Goal: Task Accomplishment & Management: Manage account settings

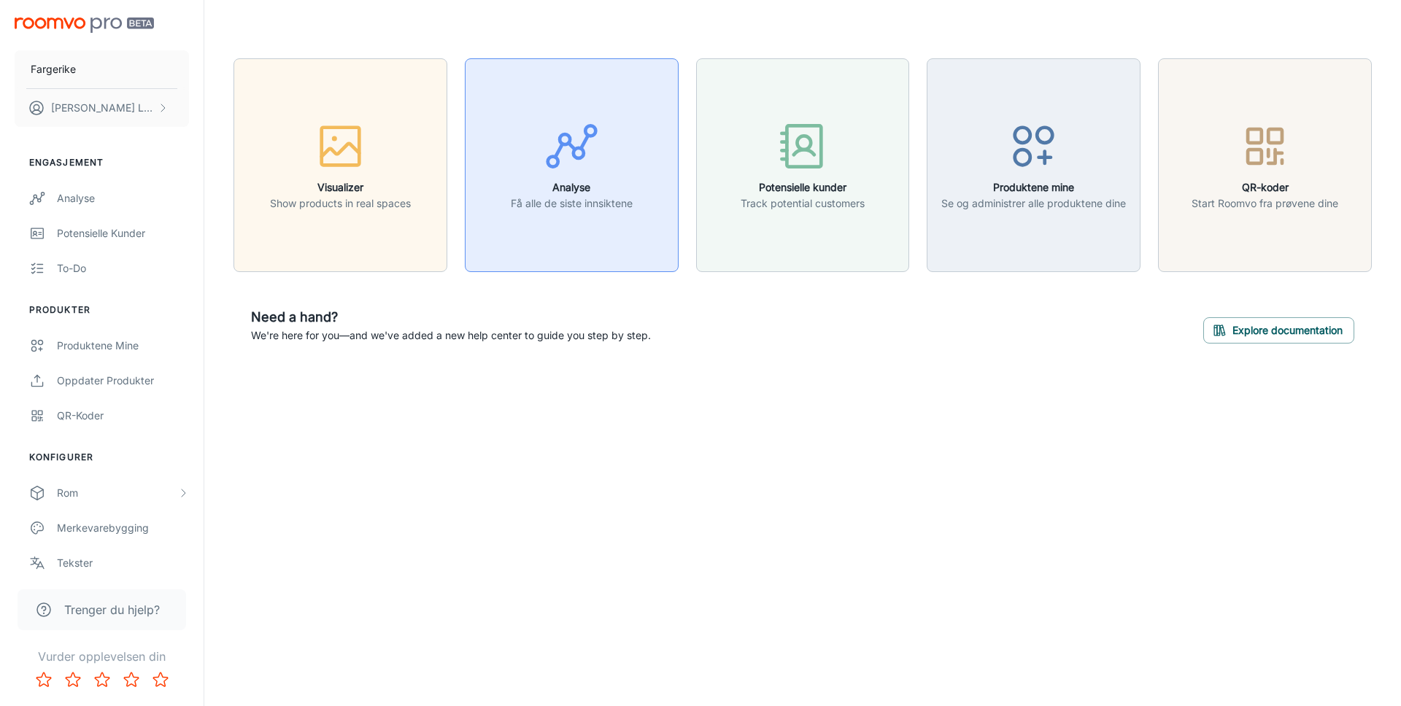
click at [565, 150] on icon "button" at bounding box center [571, 146] width 55 height 55
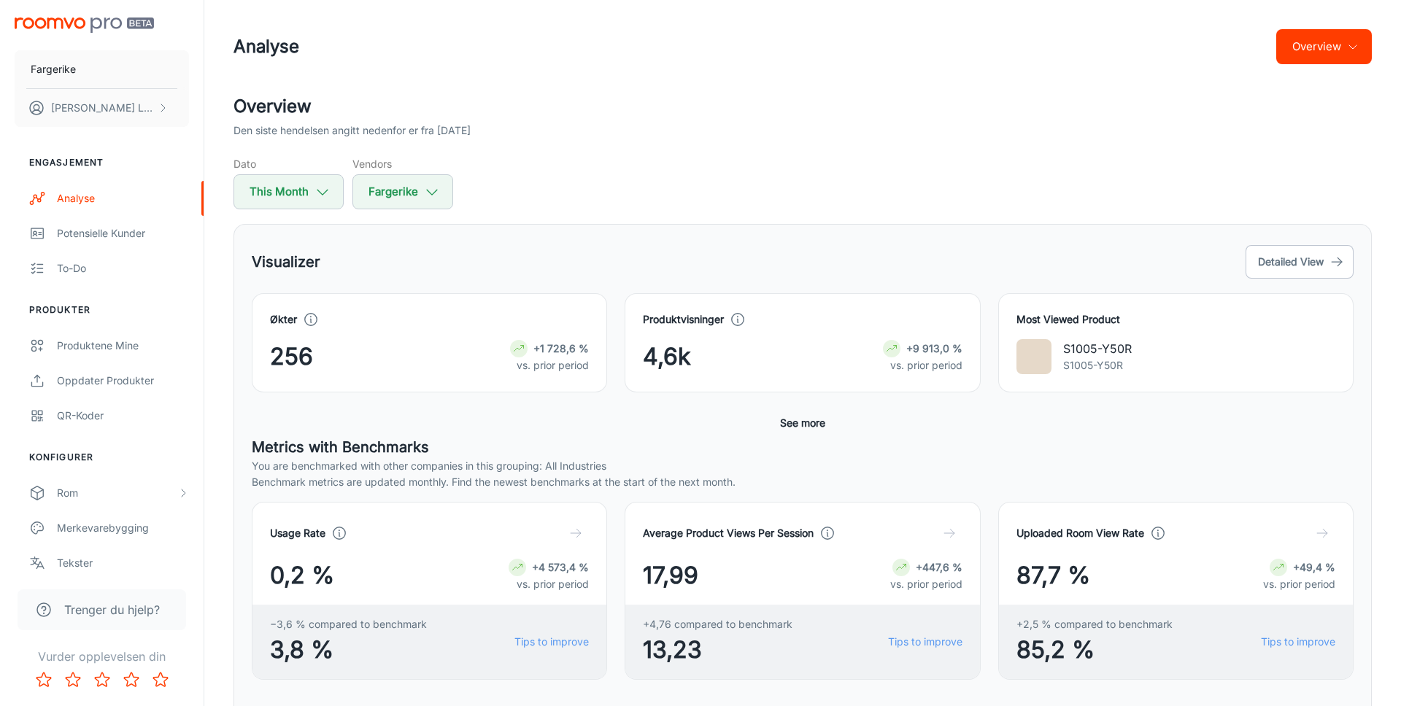
click at [782, 217] on div "Overview Den siste hendelsen angitt nedenfor er fra 2025-08-13 Dato This Month …" at bounding box center [803, 686] width 1174 height 1186
drag, startPoint x: 1063, startPoint y: 348, endPoint x: 1131, endPoint y: 348, distance: 68.6
click at [1131, 348] on div "S1005-Y50R S1005-Y50R" at bounding box center [1176, 356] width 319 height 35
click at [1130, 377] on div "Most Viewed Product S1005-Y50R S1005-Y50R" at bounding box center [1175, 342] width 355 height 99
click at [1313, 262] on button "Detailed View" at bounding box center [1300, 262] width 108 height 34
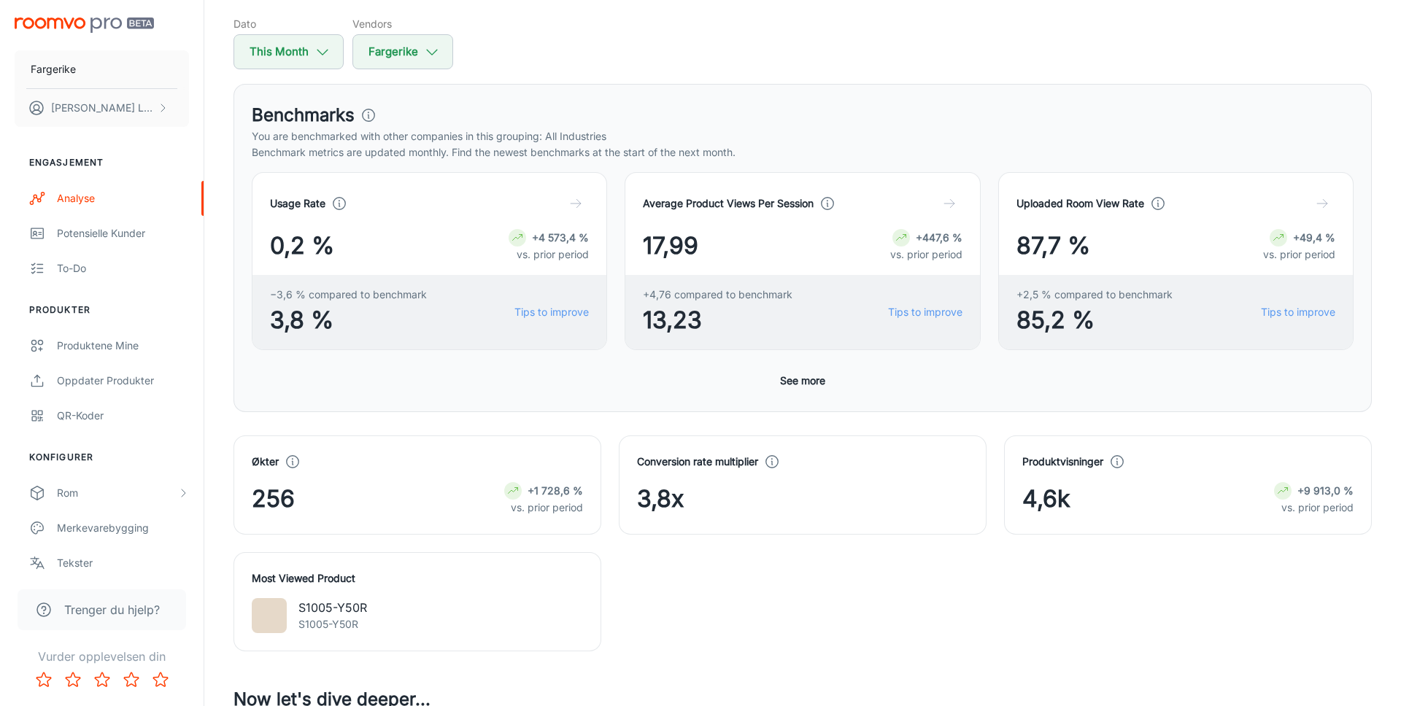
scroll to position [141, 0]
drag, startPoint x: 644, startPoint y: 245, endPoint x: 714, endPoint y: 245, distance: 69.3
click at [714, 245] on div "17,99 +447,6 % vs. prior period" at bounding box center [802, 245] width 319 height 35
click at [837, 84] on div "Benchmarks You are benchmarked with other companies in this grouping: All Indus…" at bounding box center [803, 247] width 1139 height 328
click at [311, 38] on button "This Month" at bounding box center [289, 51] width 110 height 35
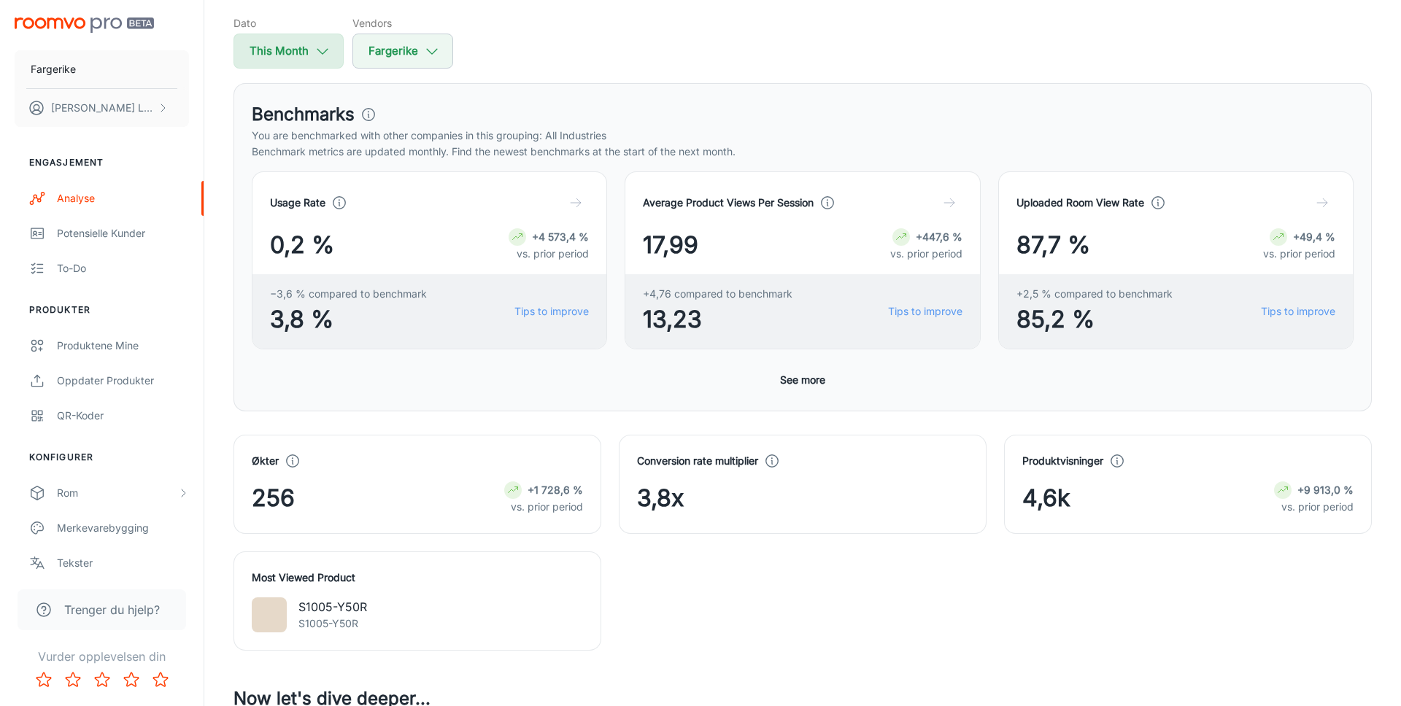
select select "7"
select select "2025"
select select "7"
select select "2025"
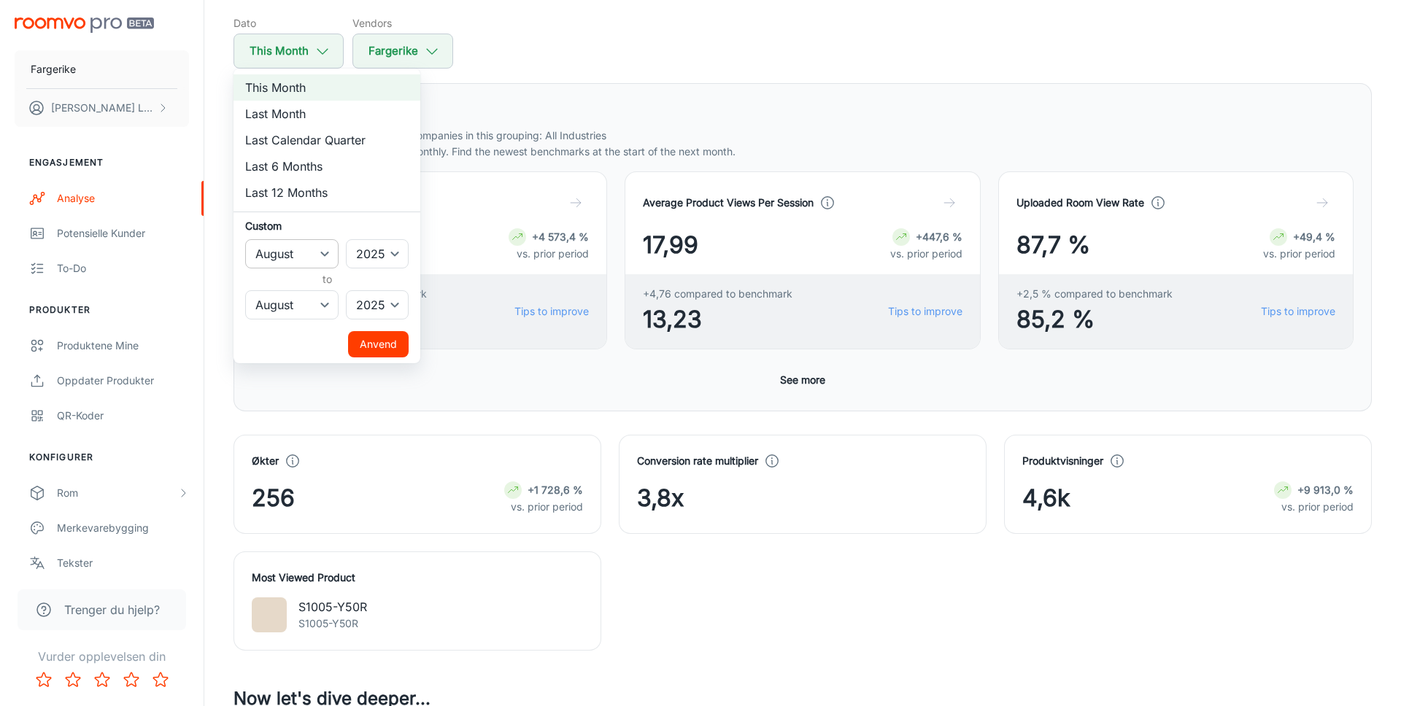
click at [320, 251] on select "January February March April May June July August September October November De…" at bounding box center [291, 253] width 93 height 29
click at [580, 45] on div at bounding box center [700, 353] width 1401 height 706
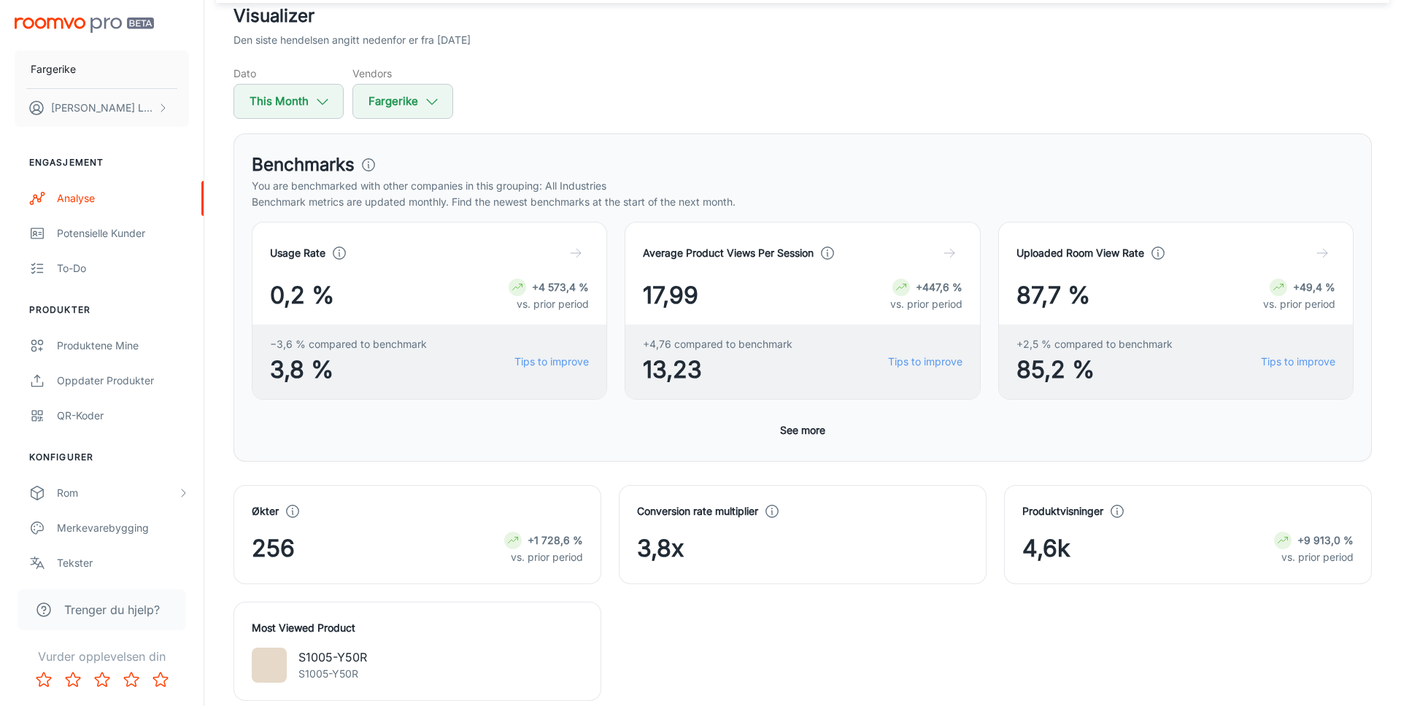
scroll to position [90, 0]
click at [425, 185] on p "You are benchmarked with other companies in this grouping: All Industries" at bounding box center [803, 187] width 1102 height 16
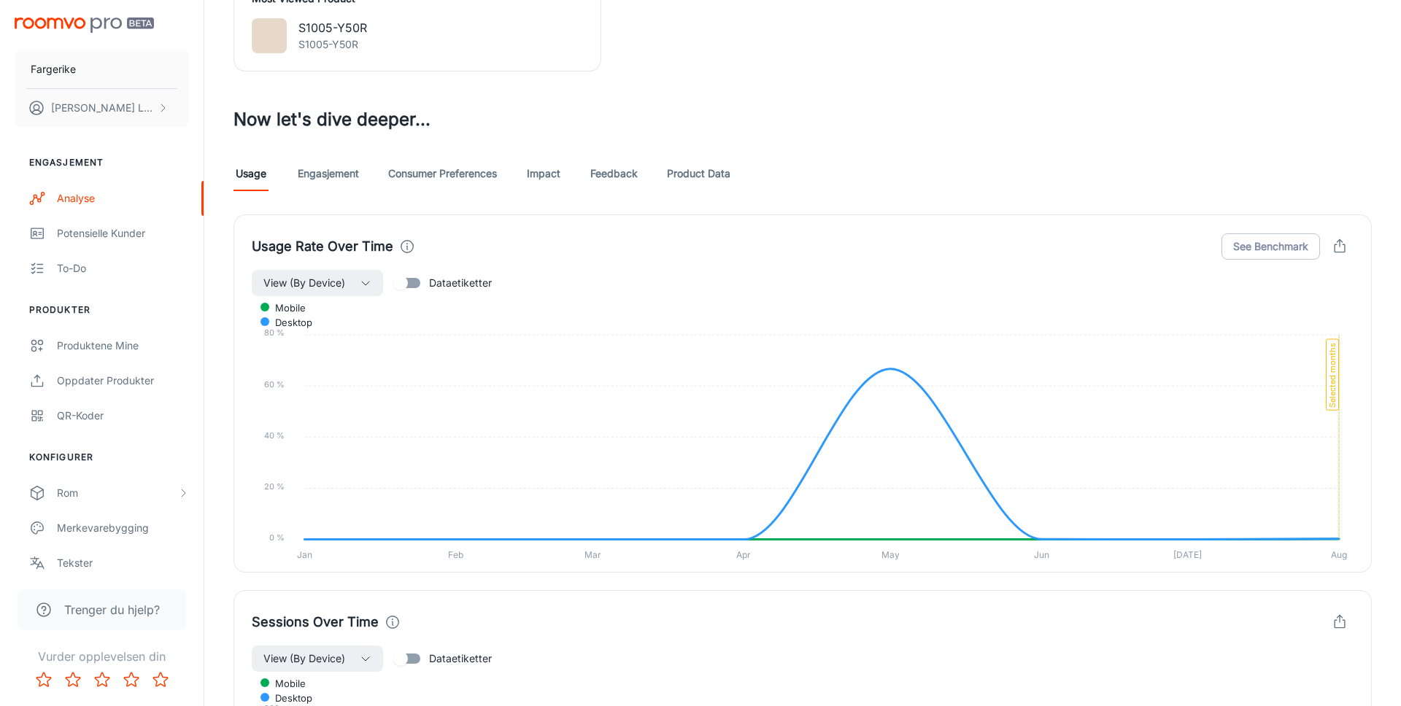
scroll to position [723, 0]
click at [413, 279] on input "Dataetiketter" at bounding box center [400, 280] width 83 height 28
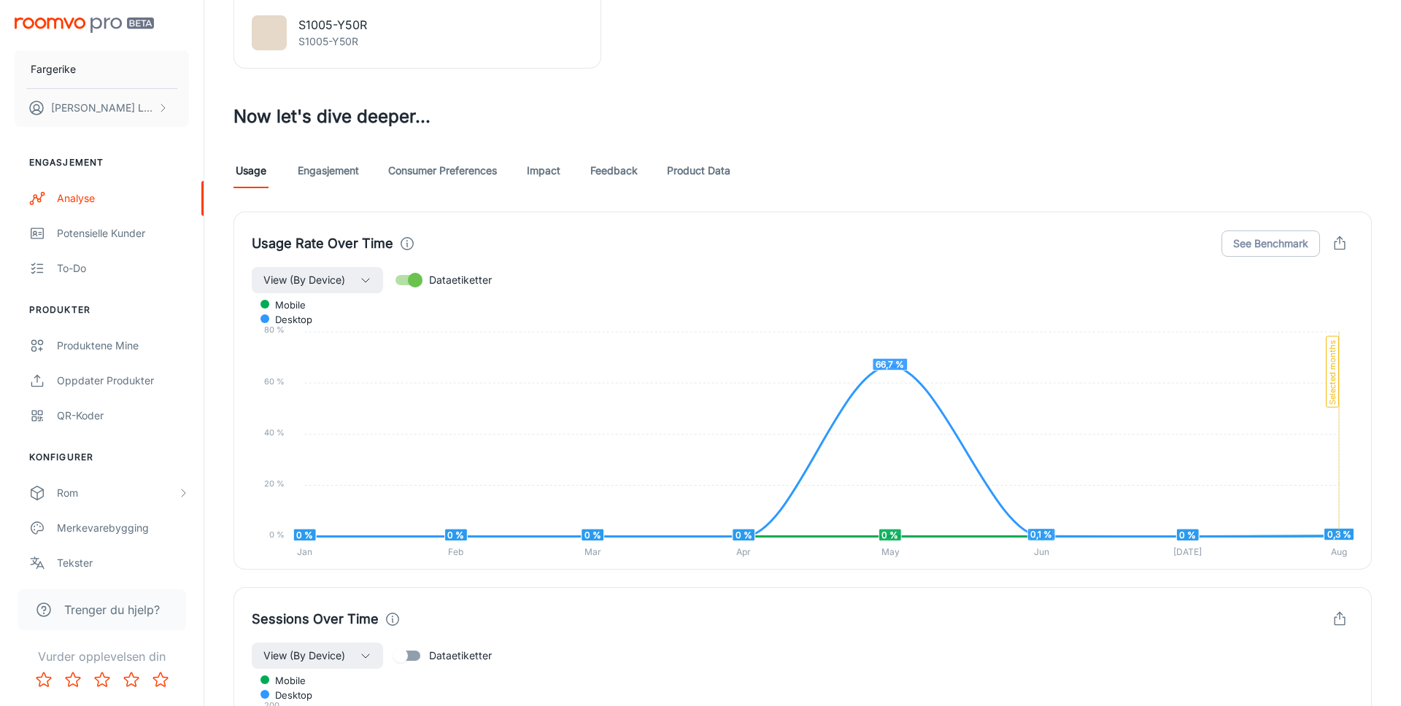
click at [413, 279] on input "Dataetiketter" at bounding box center [415, 280] width 83 height 28
checkbox input "false"
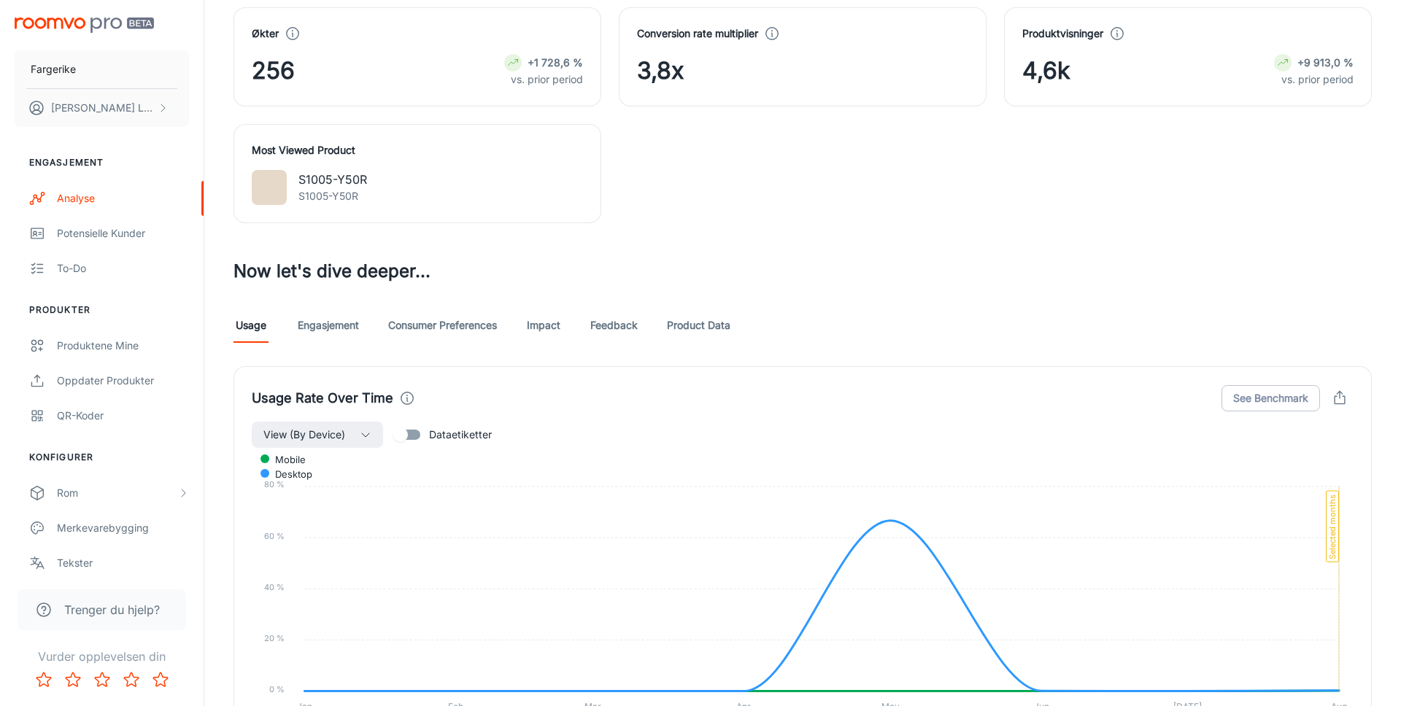
scroll to position [736, 0]
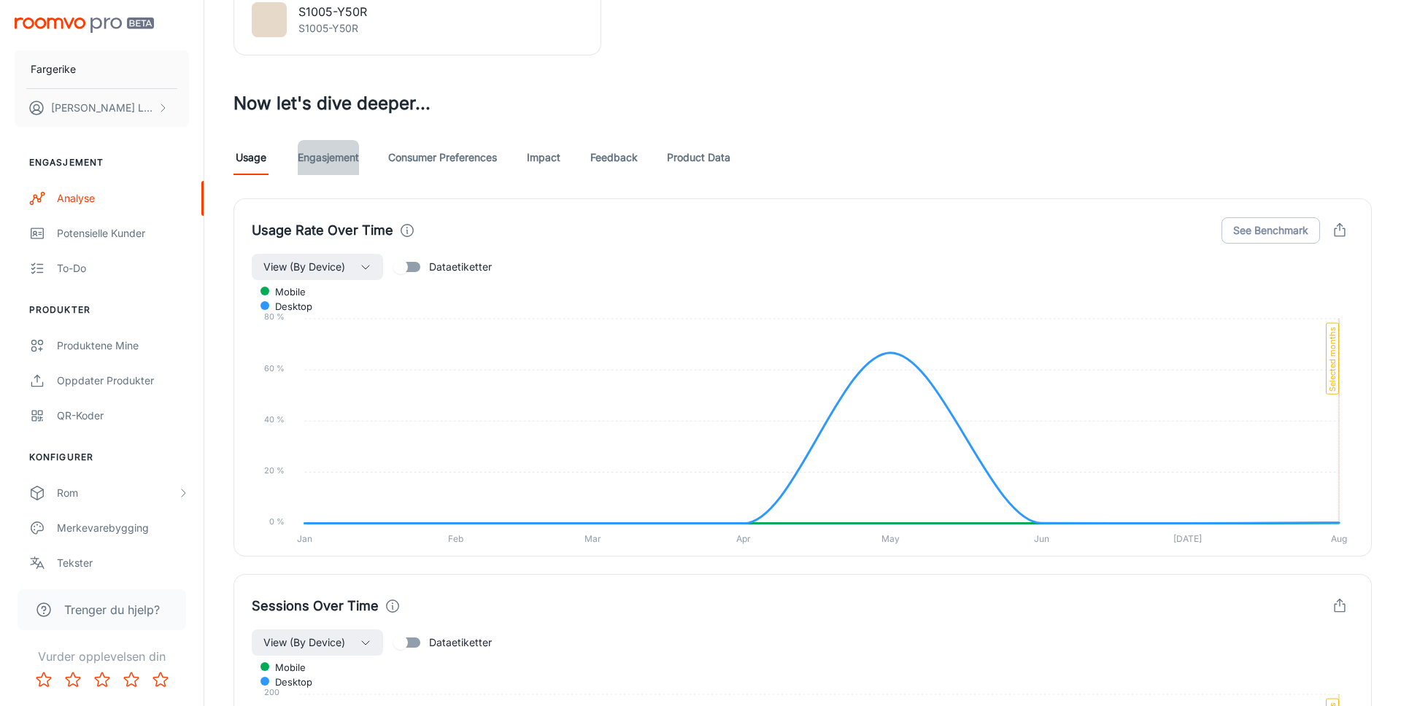
click at [336, 156] on link "Engasjement" at bounding box center [328, 157] width 61 height 35
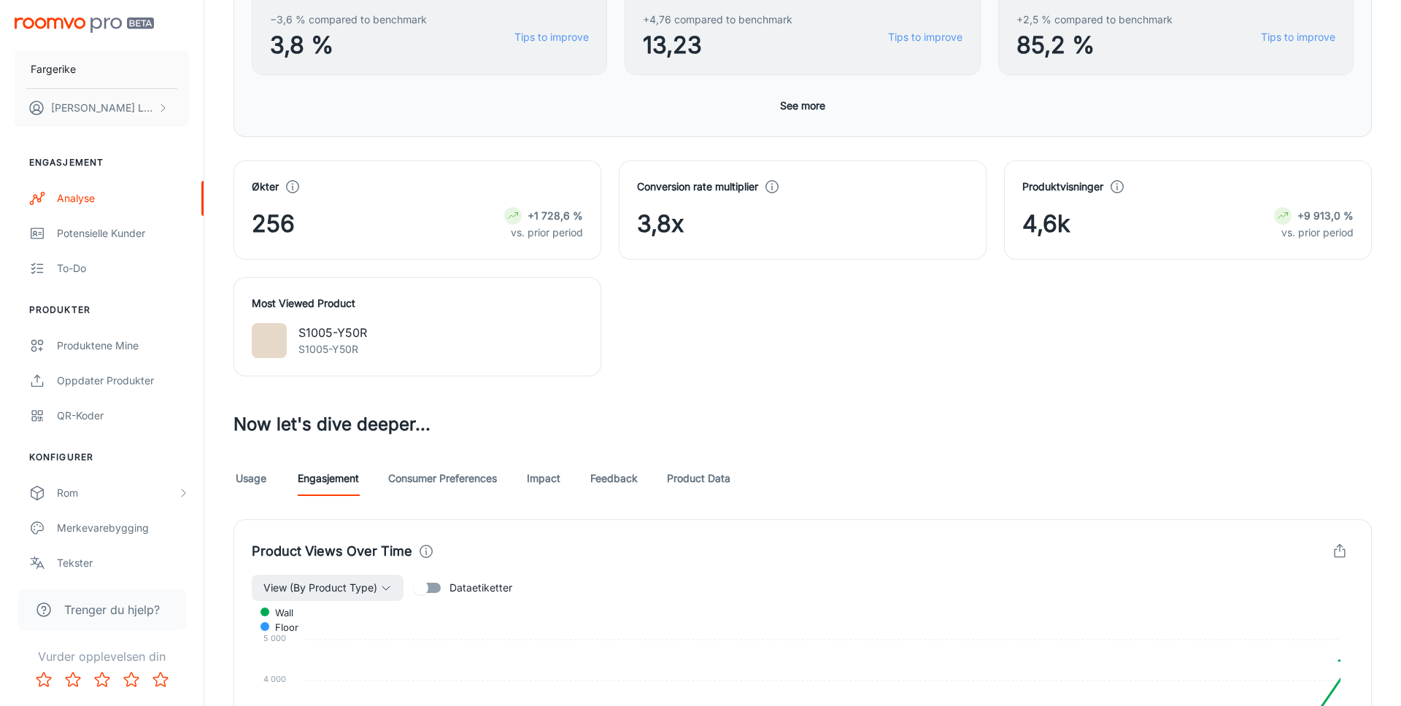
scroll to position [611, 0]
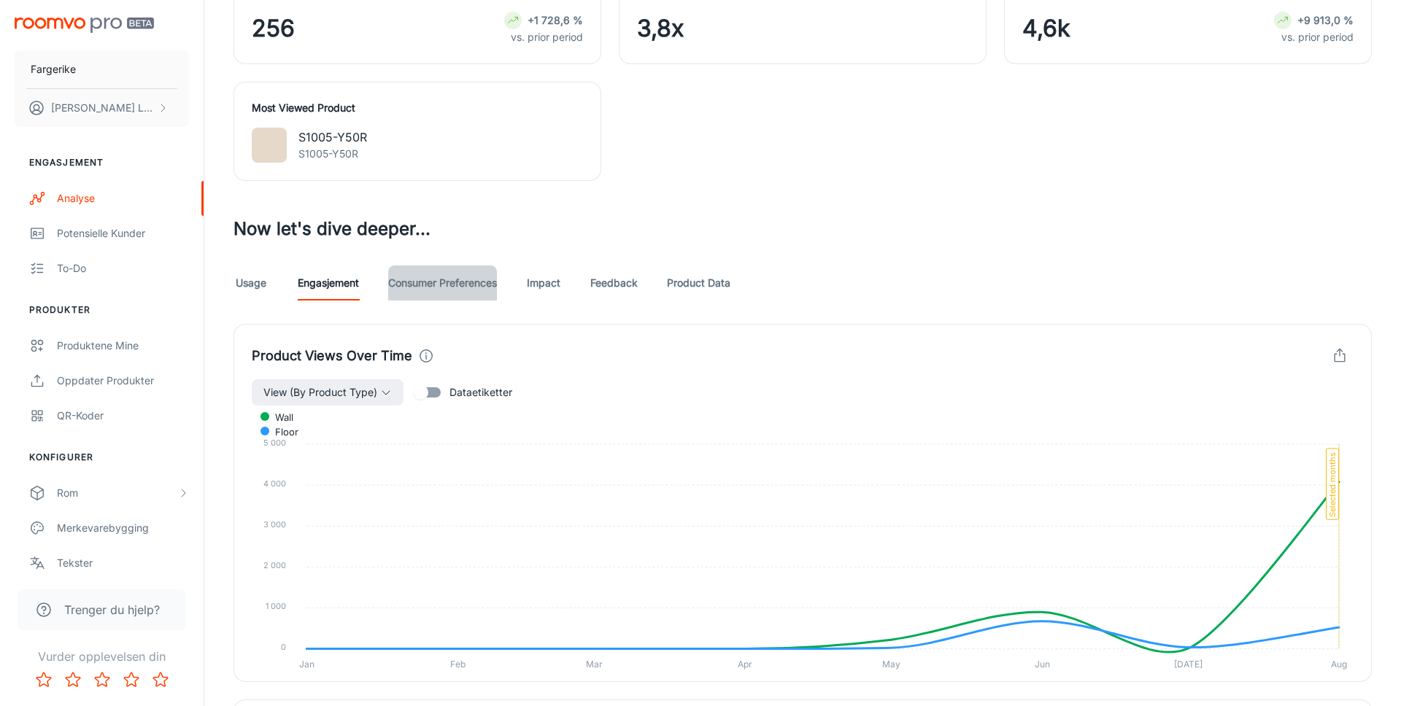
click at [407, 283] on link "Consumer Preferences" at bounding box center [442, 283] width 109 height 35
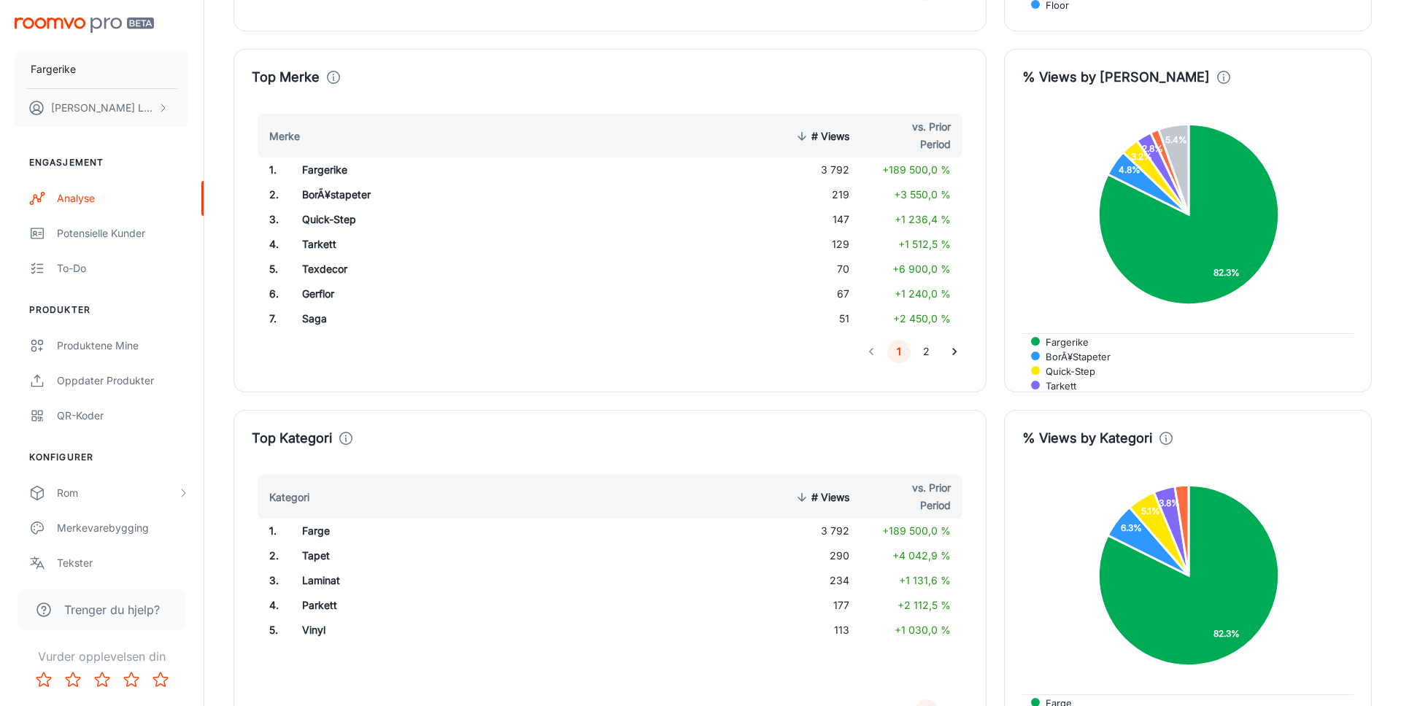
scroll to position [1514, 0]
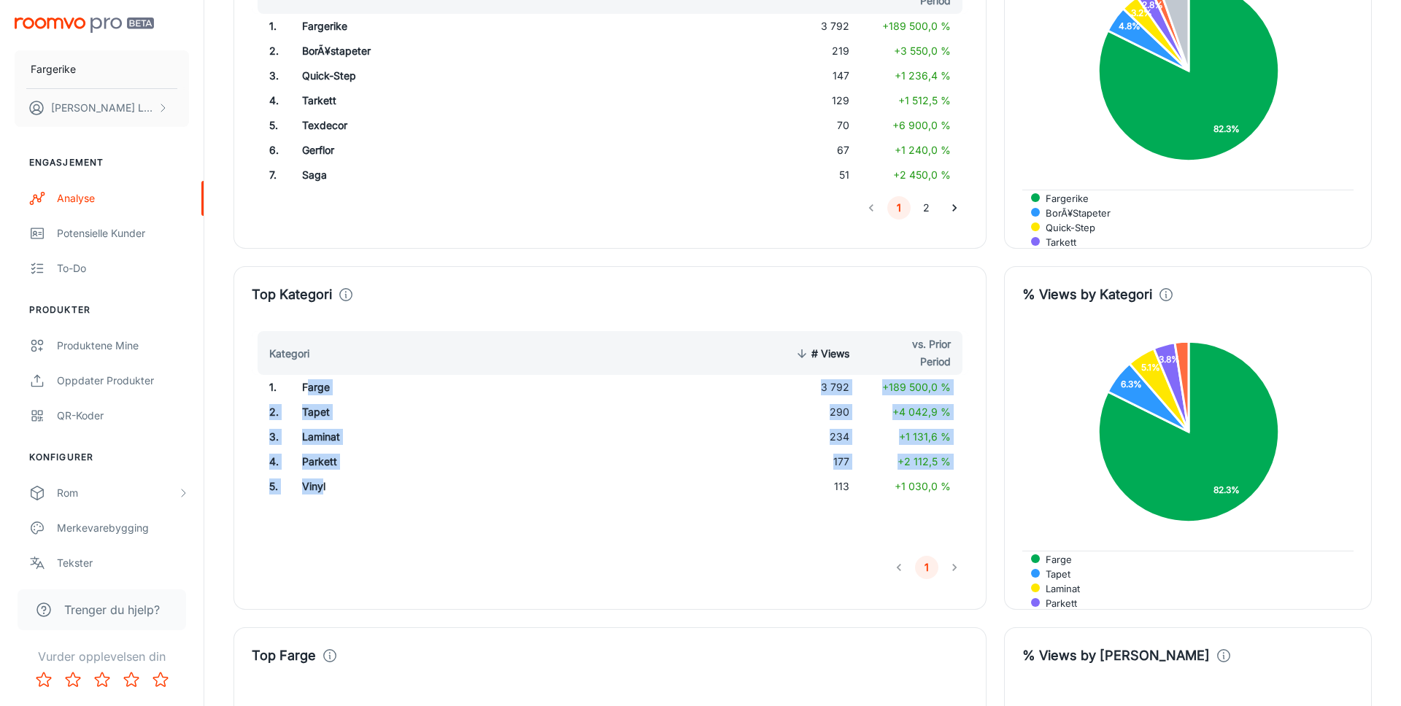
drag, startPoint x: 307, startPoint y: 394, endPoint x: 328, endPoint y: 488, distance: 95.8
click at [322, 483] on tbody "1 . Farge 3 792 +189 500,0 % 2 . Tapet 290 +4 042,9 % 3 . Laminat 234 +1 131,6 …" at bounding box center [610, 437] width 717 height 124
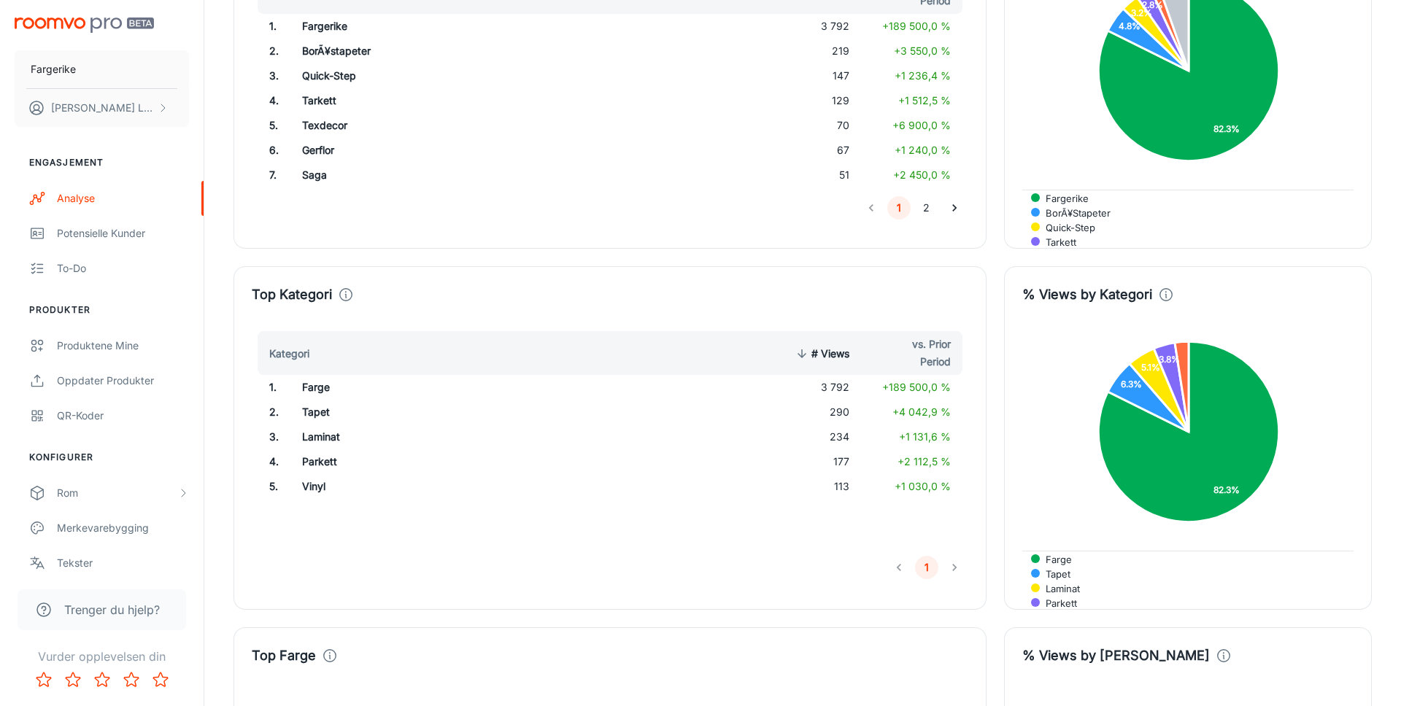
click at [329, 488] on td "Vinyl" at bounding box center [450, 486] width 320 height 25
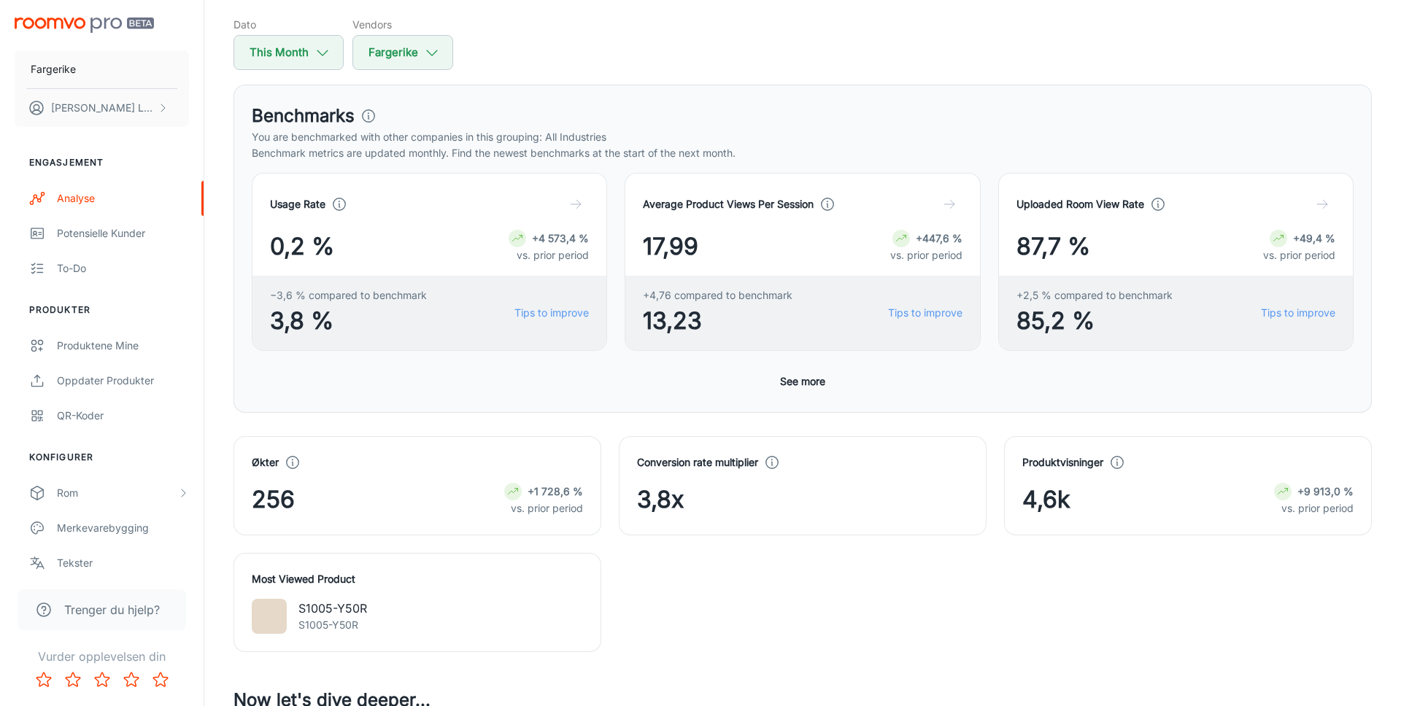
scroll to position [0, 0]
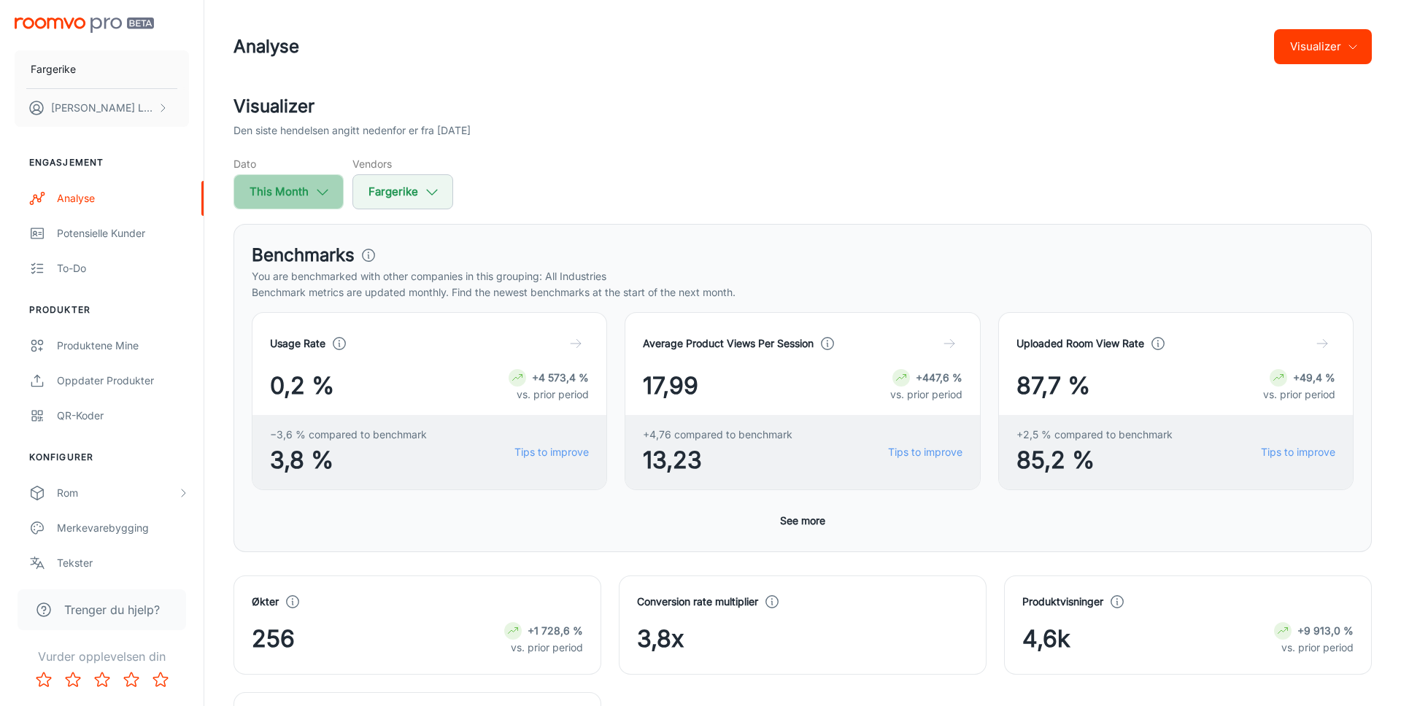
click at [296, 190] on button "This Month" at bounding box center [289, 191] width 110 height 35
select select "7"
select select "2025"
select select "7"
select select "2025"
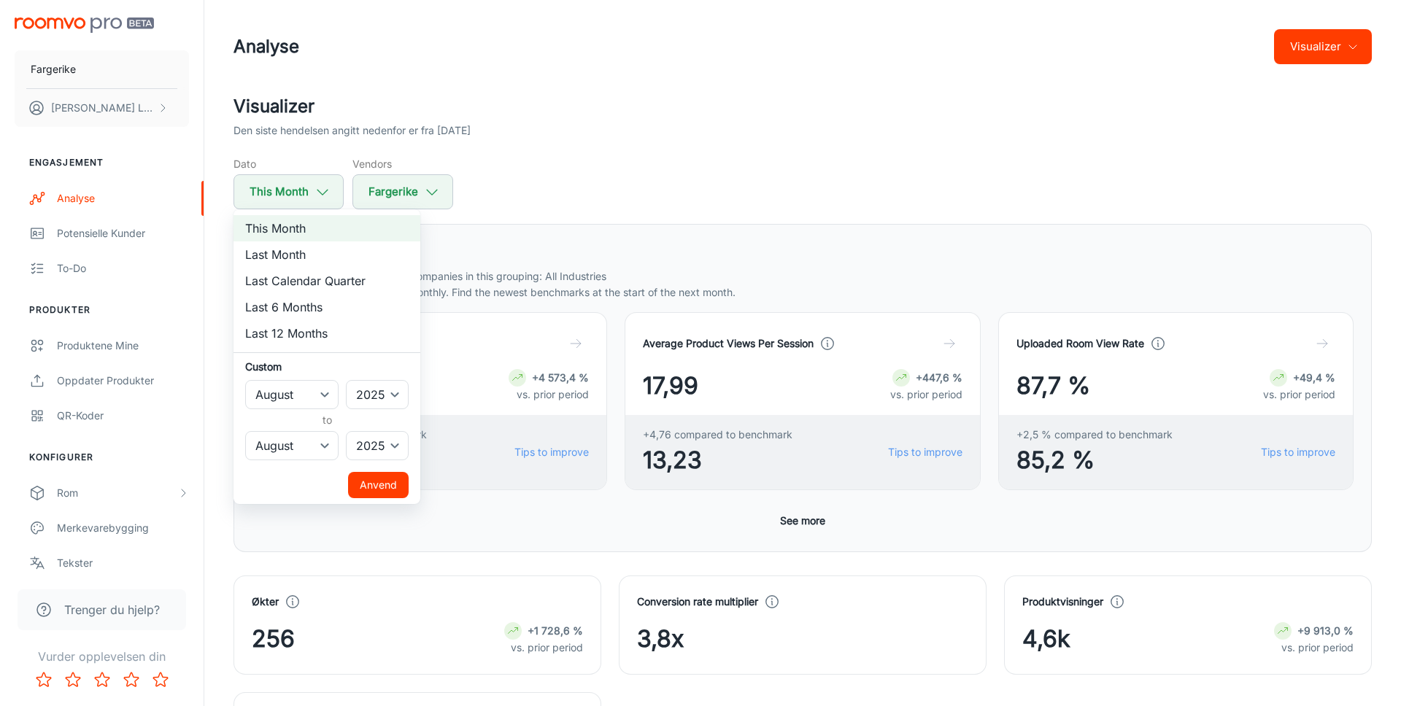
click at [539, 168] on div at bounding box center [700, 353] width 1401 height 706
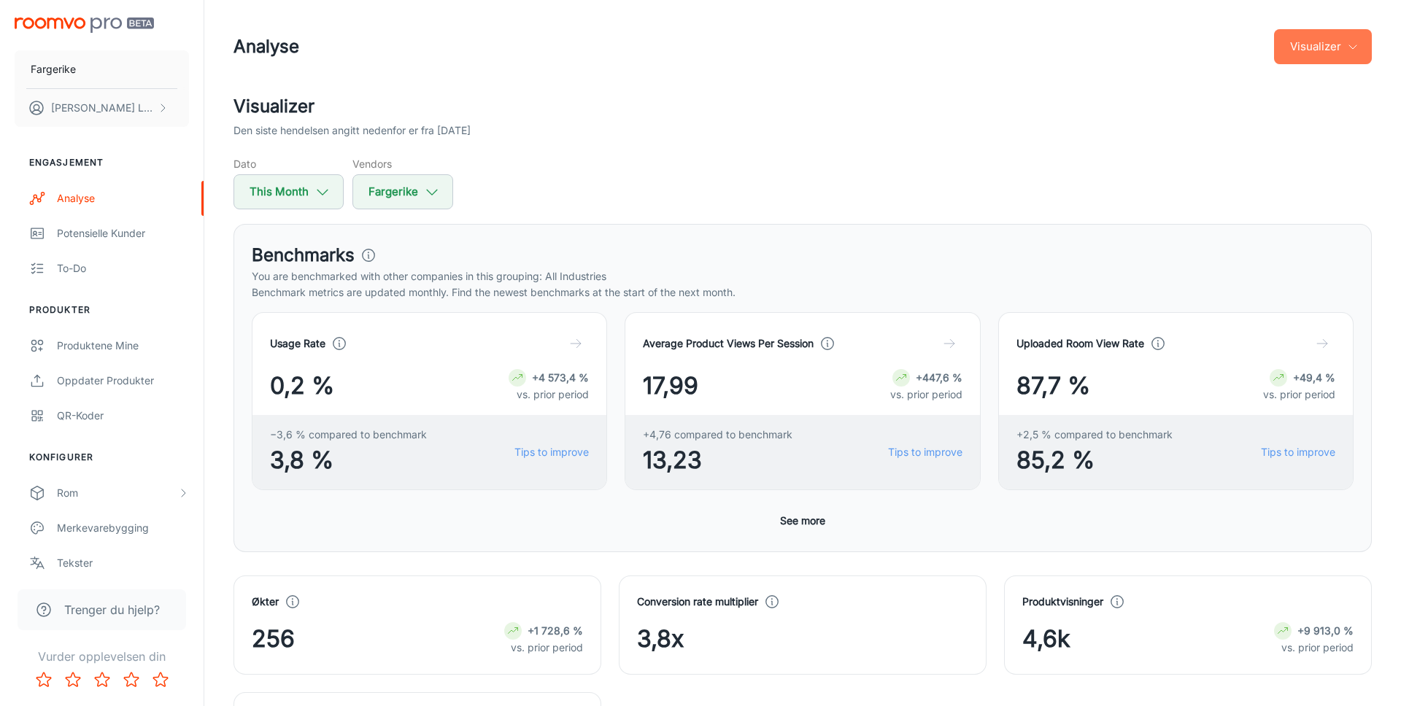
click at [1368, 43] on button "Visualizer" at bounding box center [1323, 46] width 98 height 35
click at [1335, 80] on li "Overview" at bounding box center [1333, 83] width 77 height 26
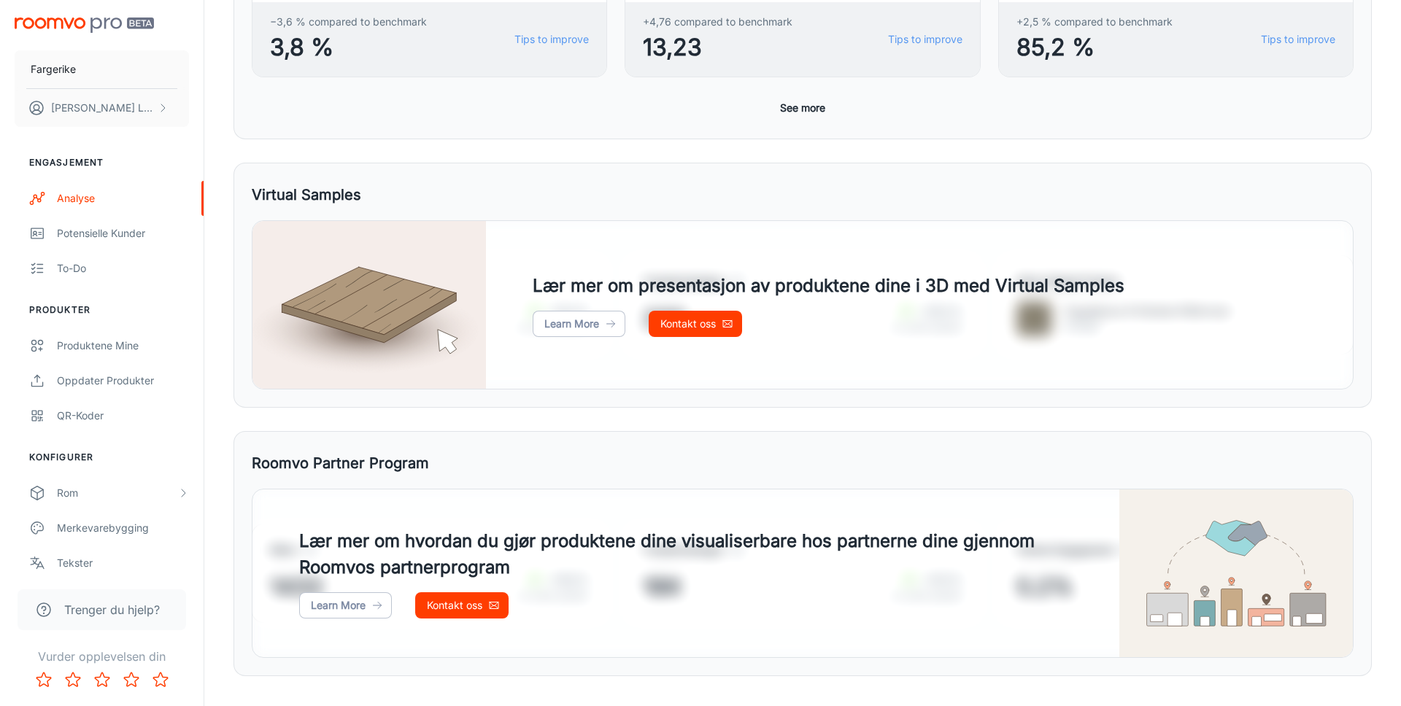
scroll to position [631, 0]
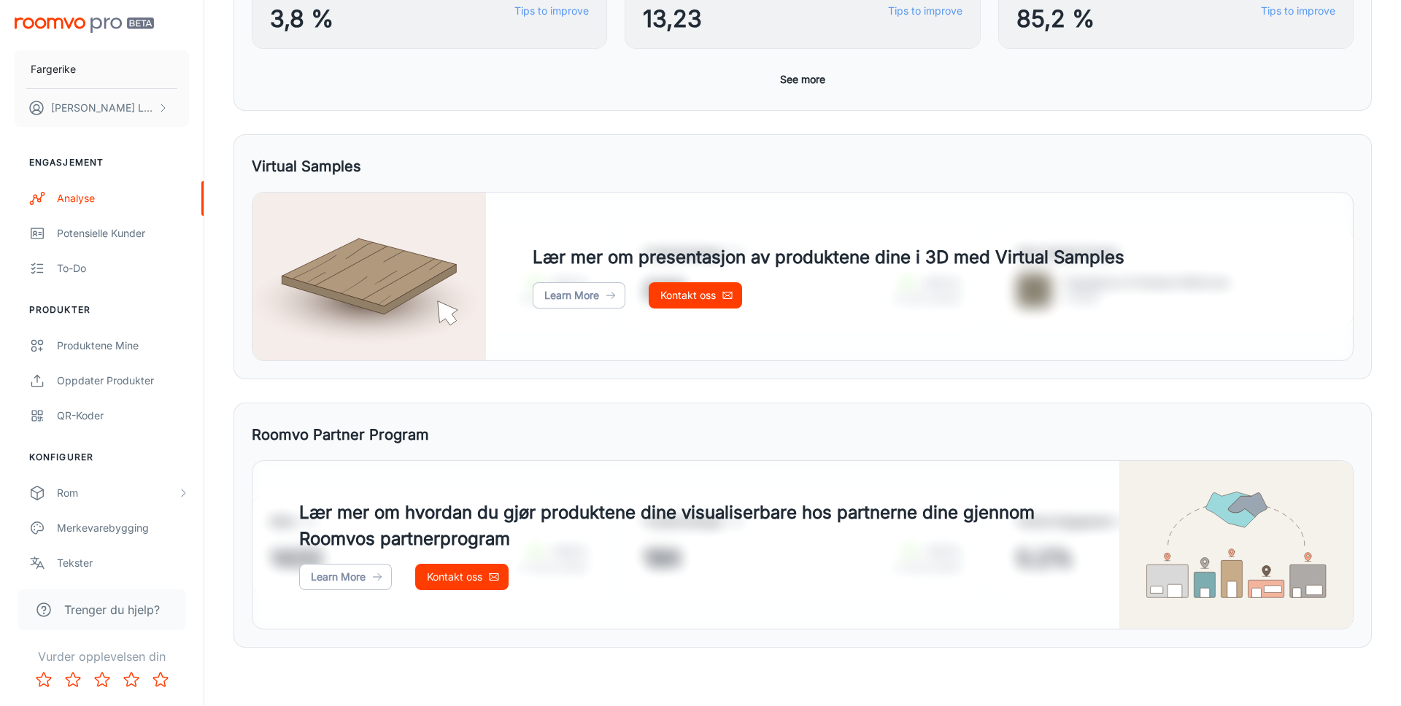
click at [555, 168] on div "Virtual Samples" at bounding box center [803, 167] width 1102 height 28
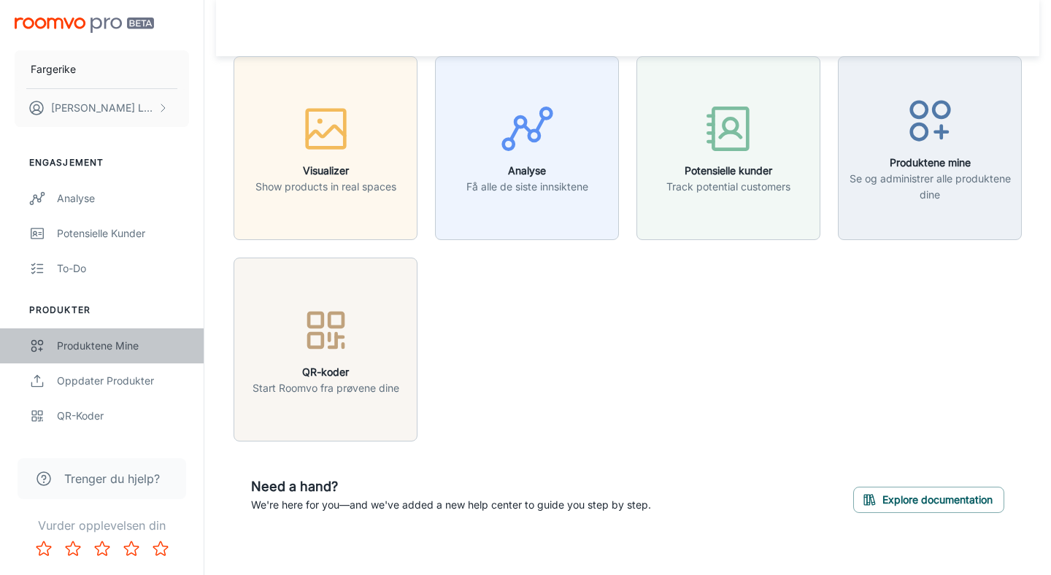
click at [91, 340] on div "Produktene mine" at bounding box center [123, 346] width 132 height 16
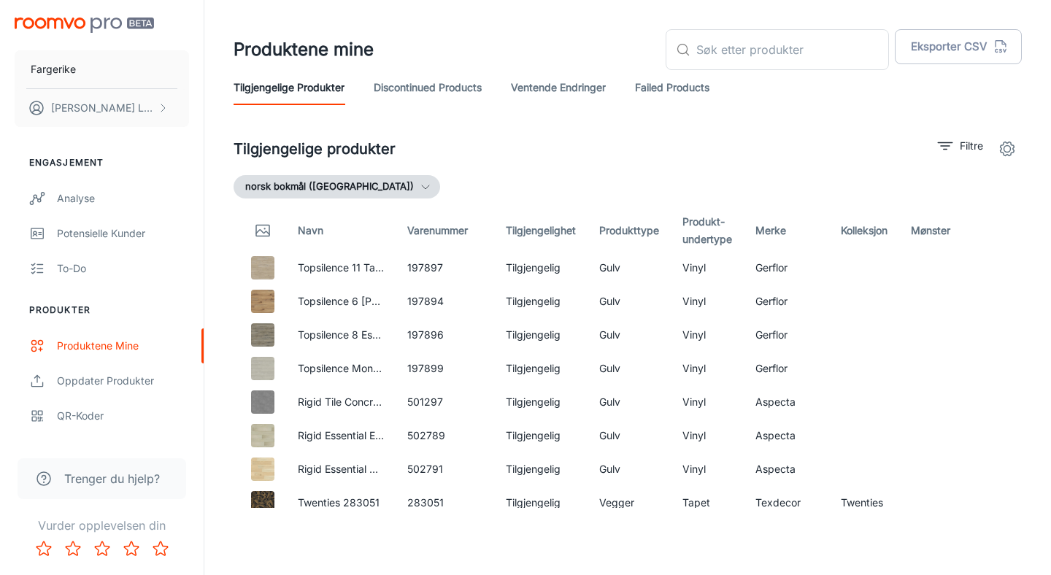
click at [520, 169] on div "Tilgjengelige produkter Filtre norsk bokmål ([GEOGRAPHIC_DATA]) Navn Varenummer…" at bounding box center [628, 321] width 788 height 374
click at [697, 81] on link "Failed Products" at bounding box center [672, 87] width 74 height 35
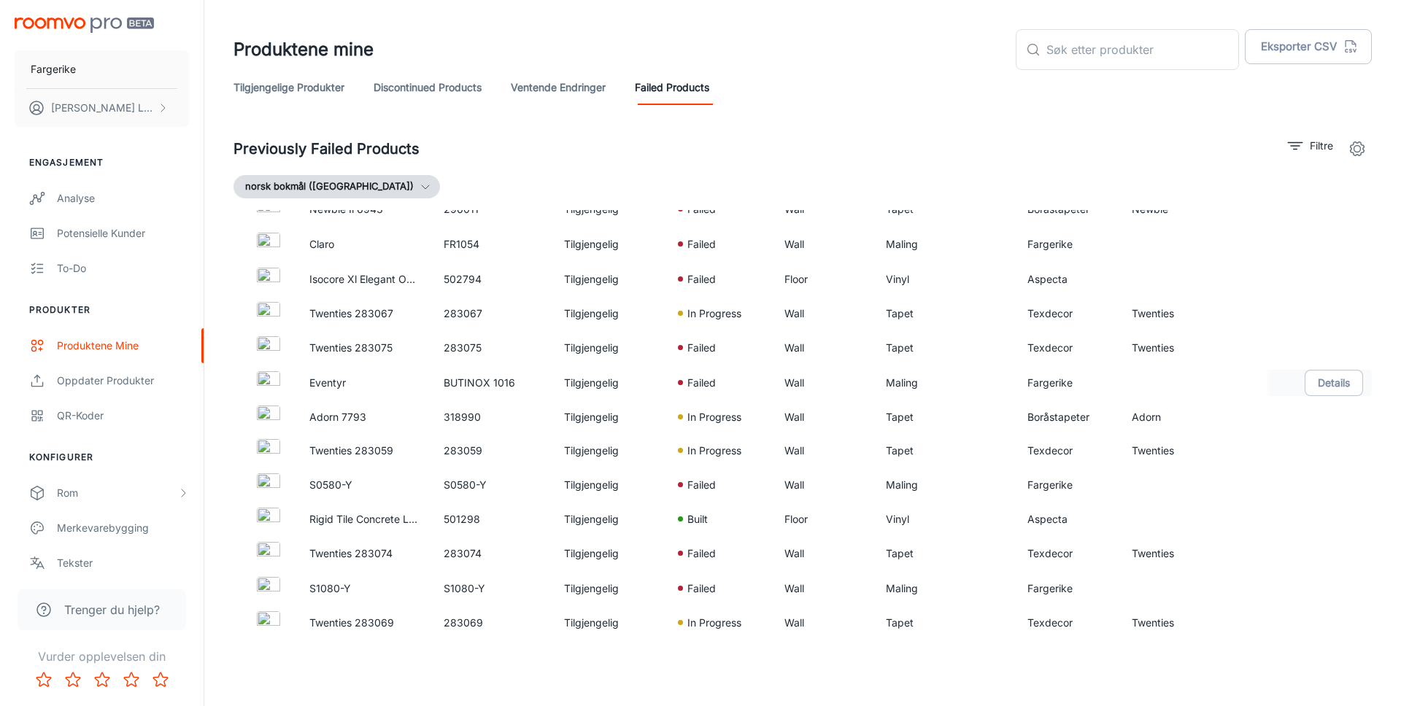
scroll to position [504, 0]
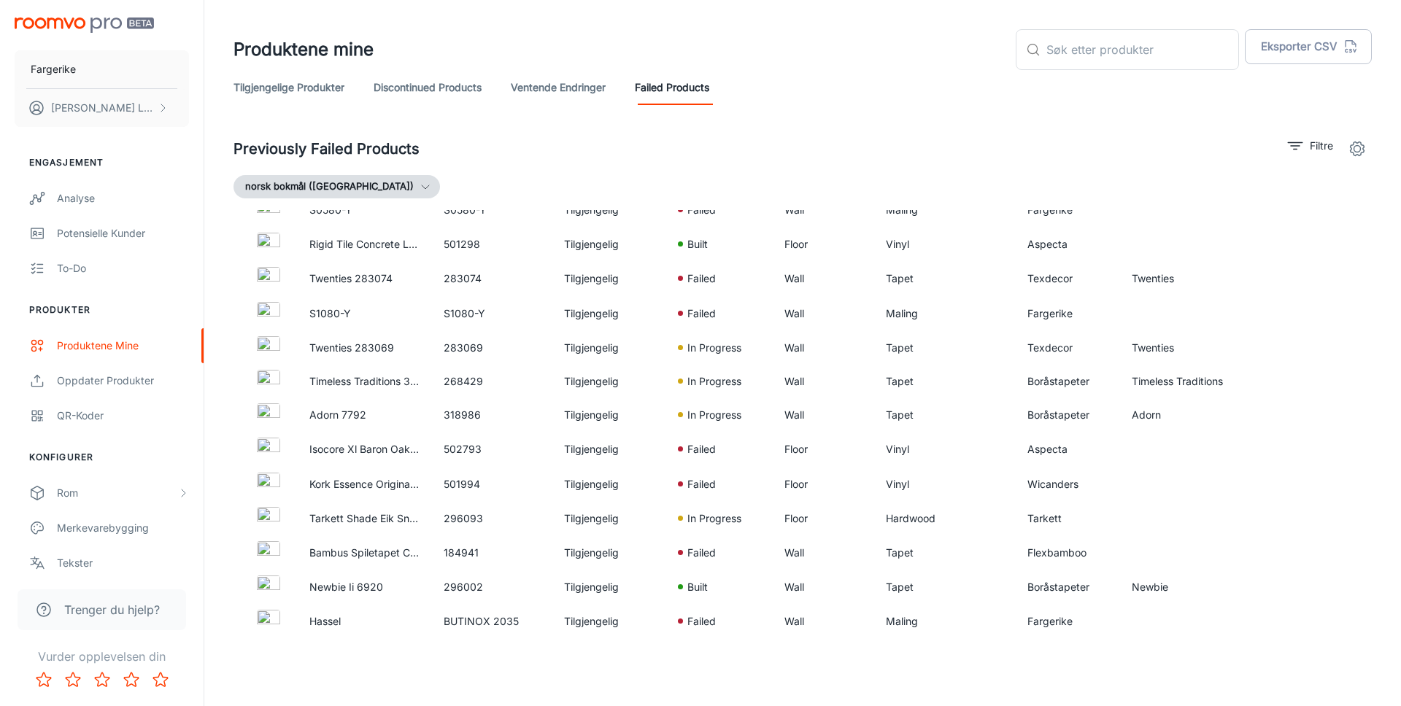
click at [292, 92] on link "Tilgjengelige produkter" at bounding box center [289, 87] width 111 height 35
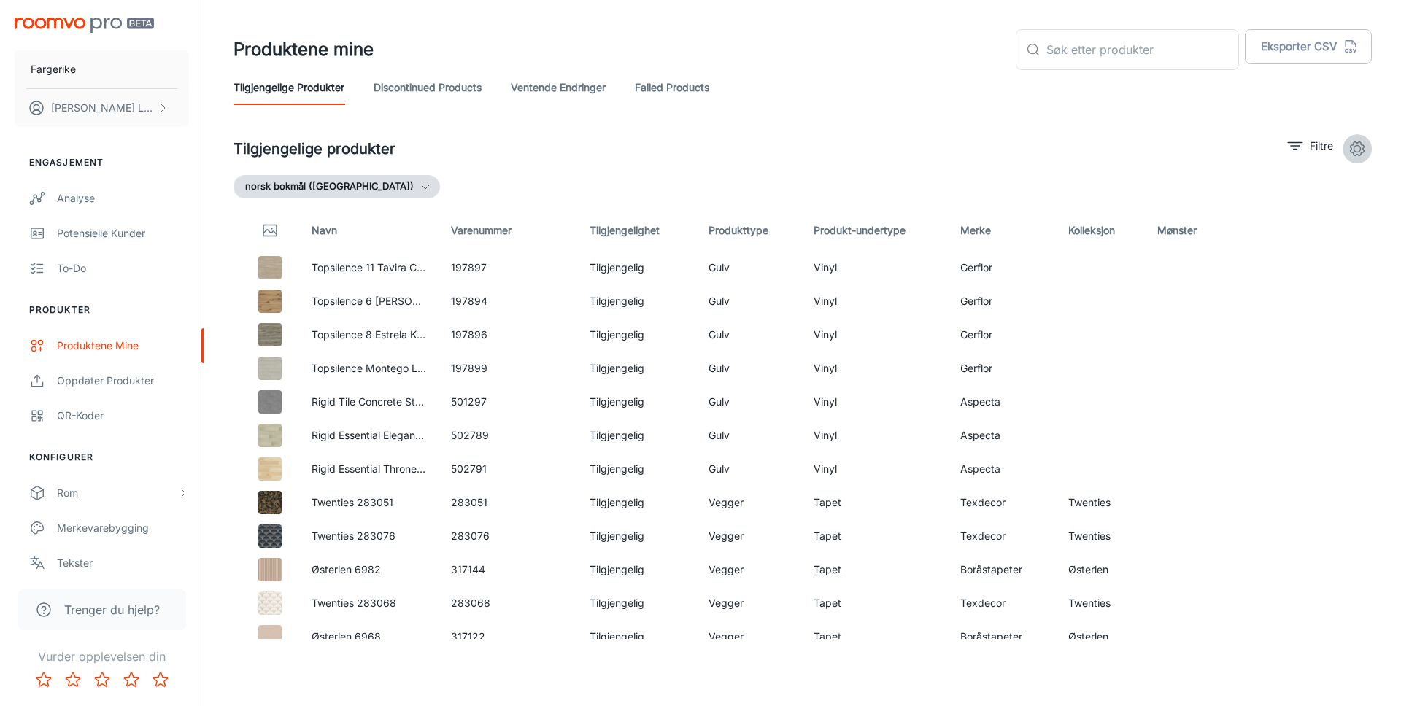
click at [1357, 147] on icon "settings" at bounding box center [1358, 149] width 18 height 18
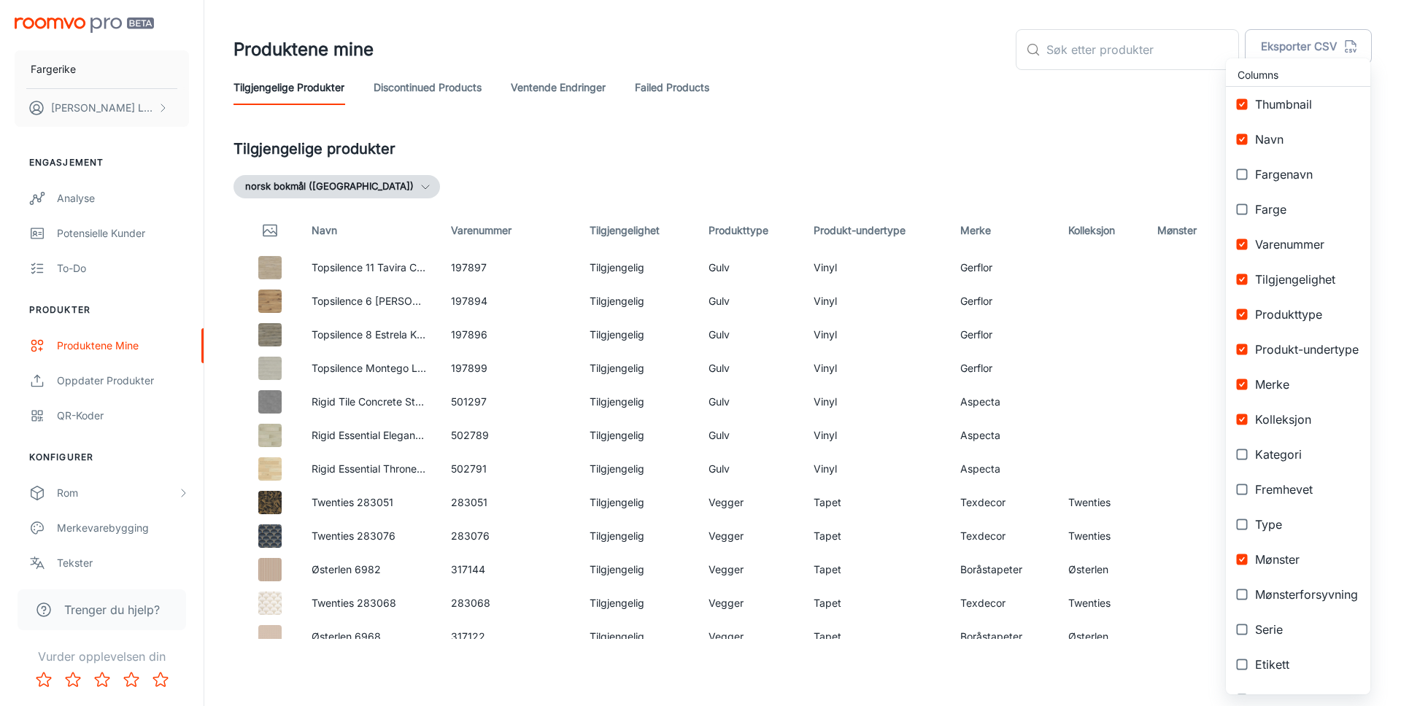
drag, startPoint x: 1154, startPoint y: 169, endPoint x: 1174, endPoint y: 147, distance: 29.5
click at [1154, 169] on div at bounding box center [700, 353] width 1401 height 706
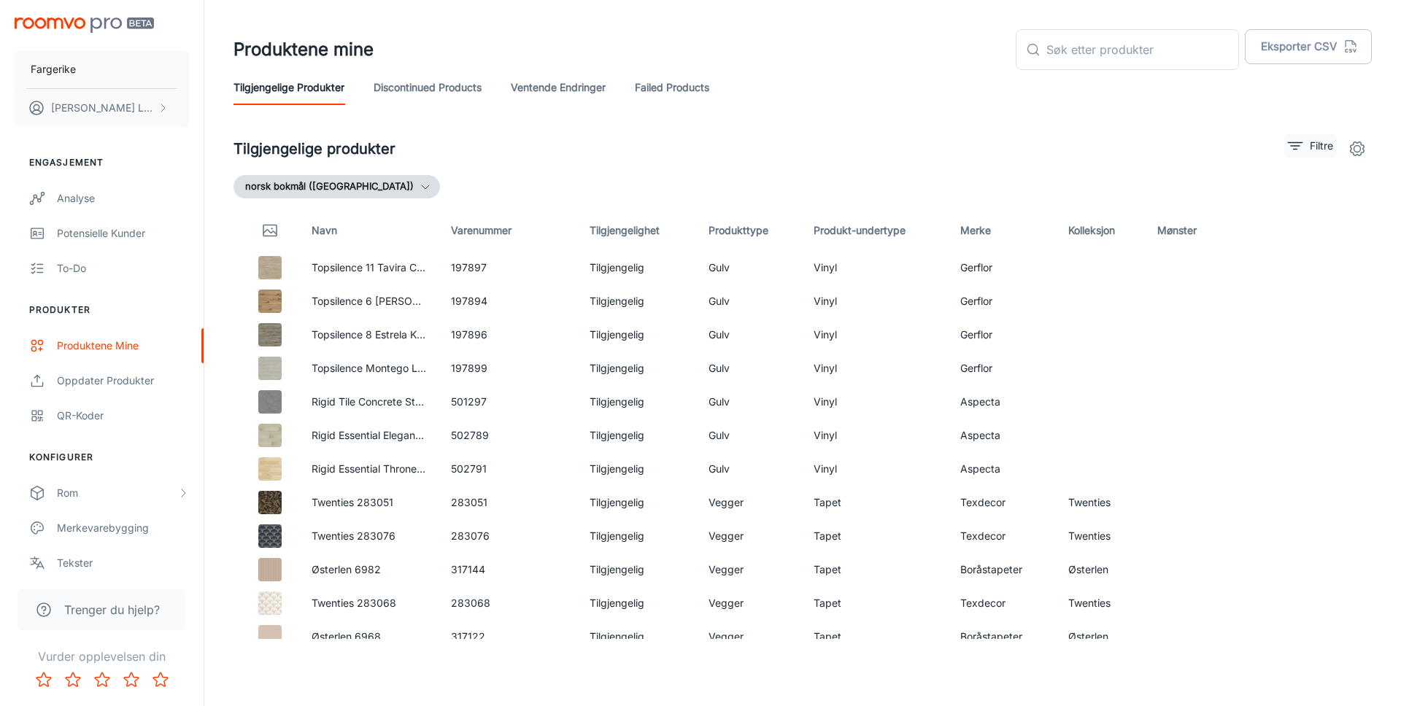
click at [1303, 147] on icon "filter" at bounding box center [1296, 146] width 18 height 18
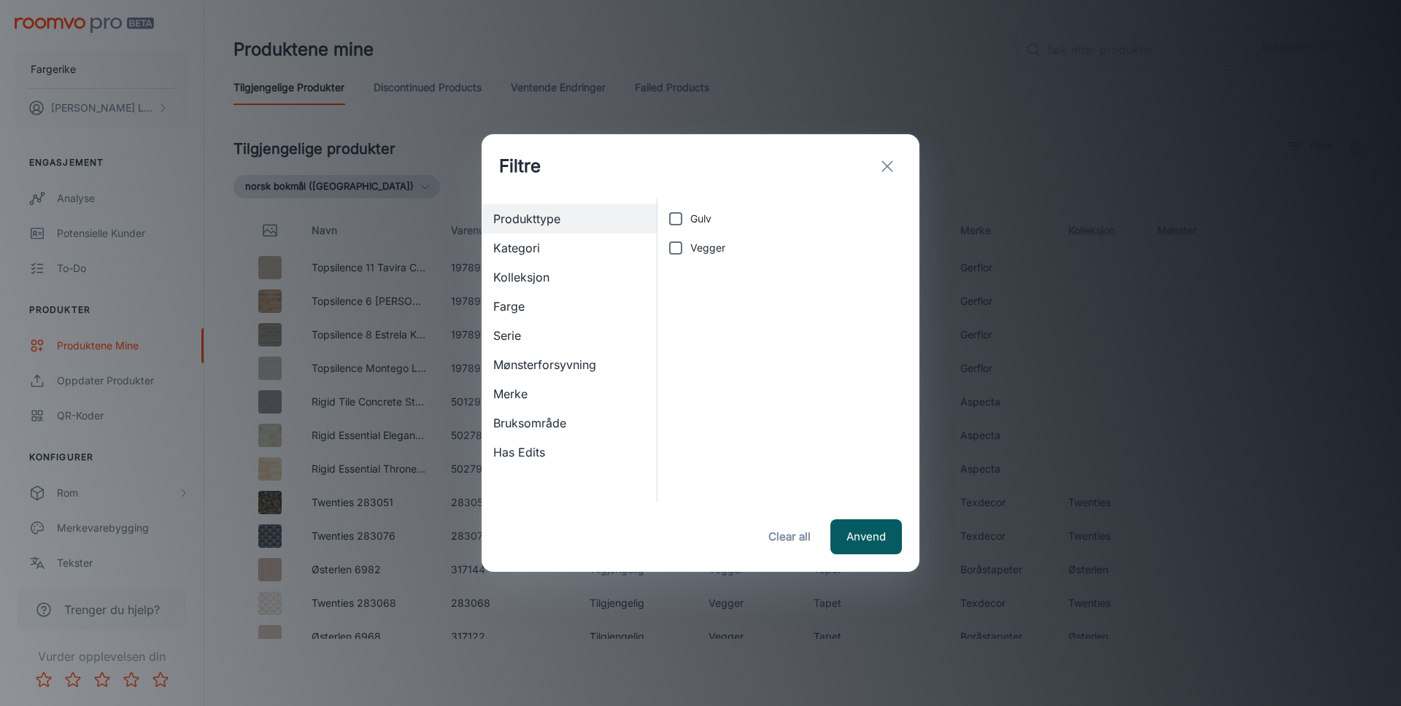
click at [696, 218] on span "Gulv" at bounding box center [700, 219] width 21 height 16
click at [690, 218] on input "Gulv" at bounding box center [675, 218] width 29 height 29
checkbox input "true"
click at [860, 532] on button "Anvend" at bounding box center [867, 537] width 72 height 35
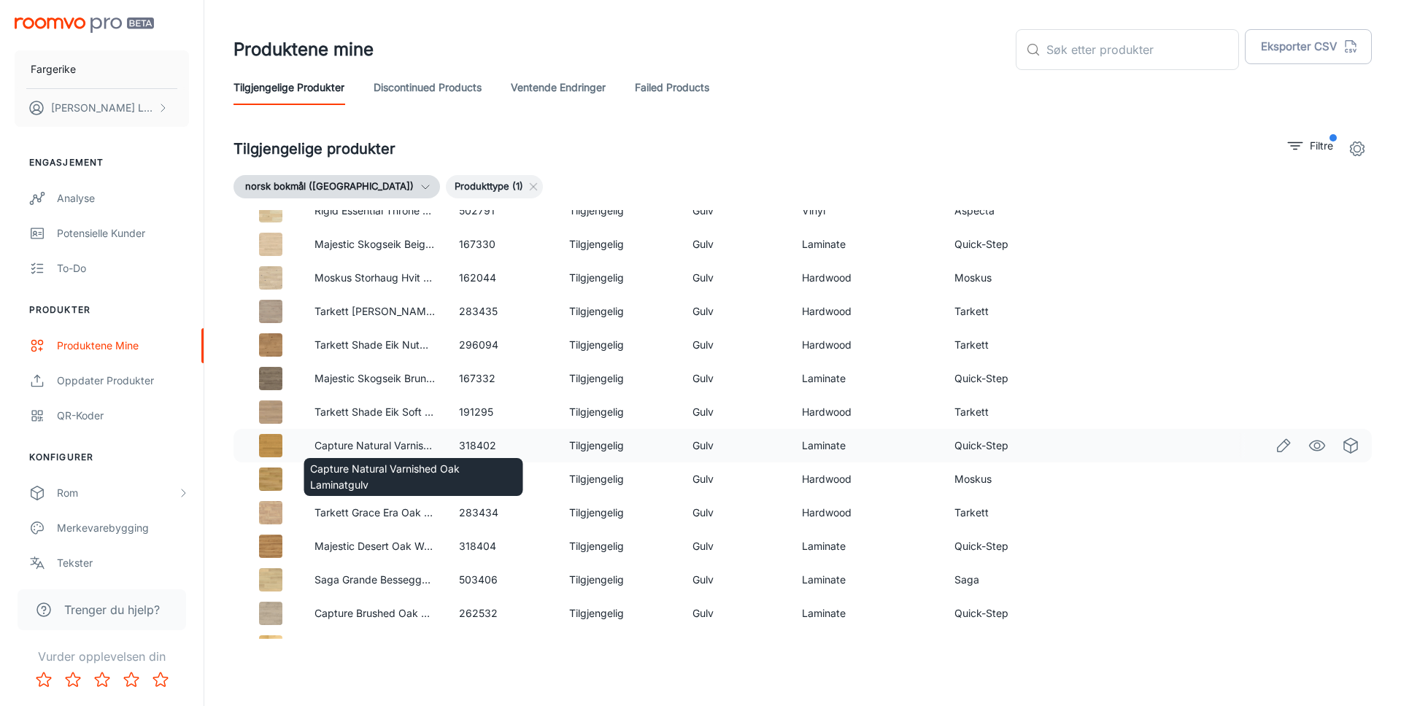
scroll to position [261, 0]
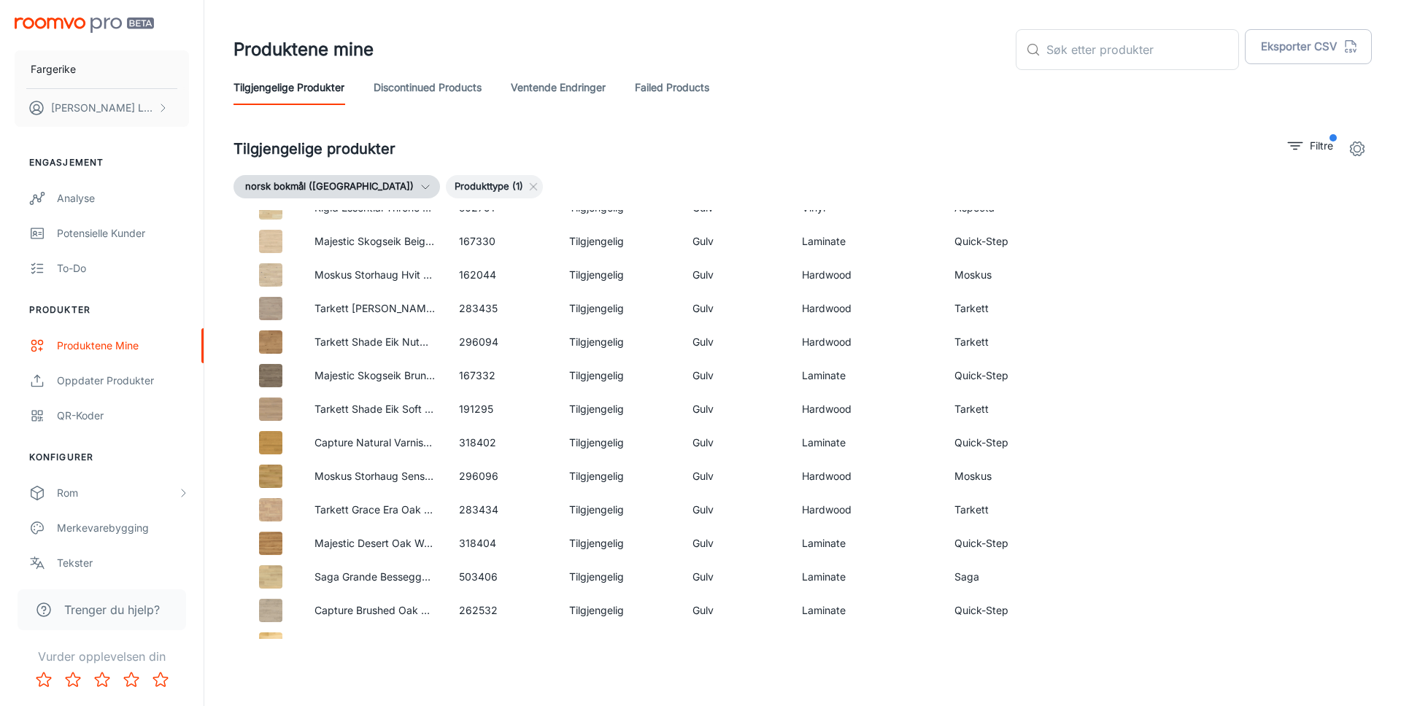
click at [737, 136] on div "Tilgjengelige produkter Filtre" at bounding box center [803, 148] width 1139 height 29
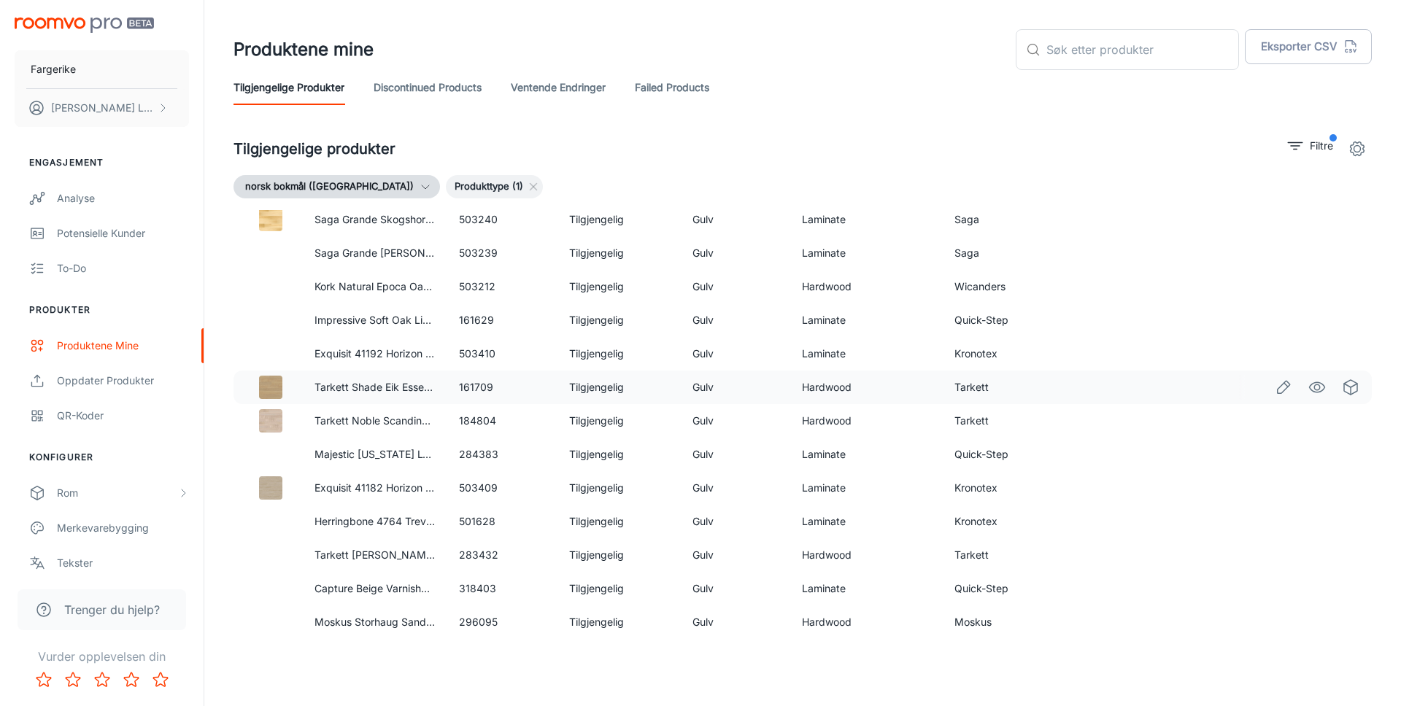
scroll to position [716, 0]
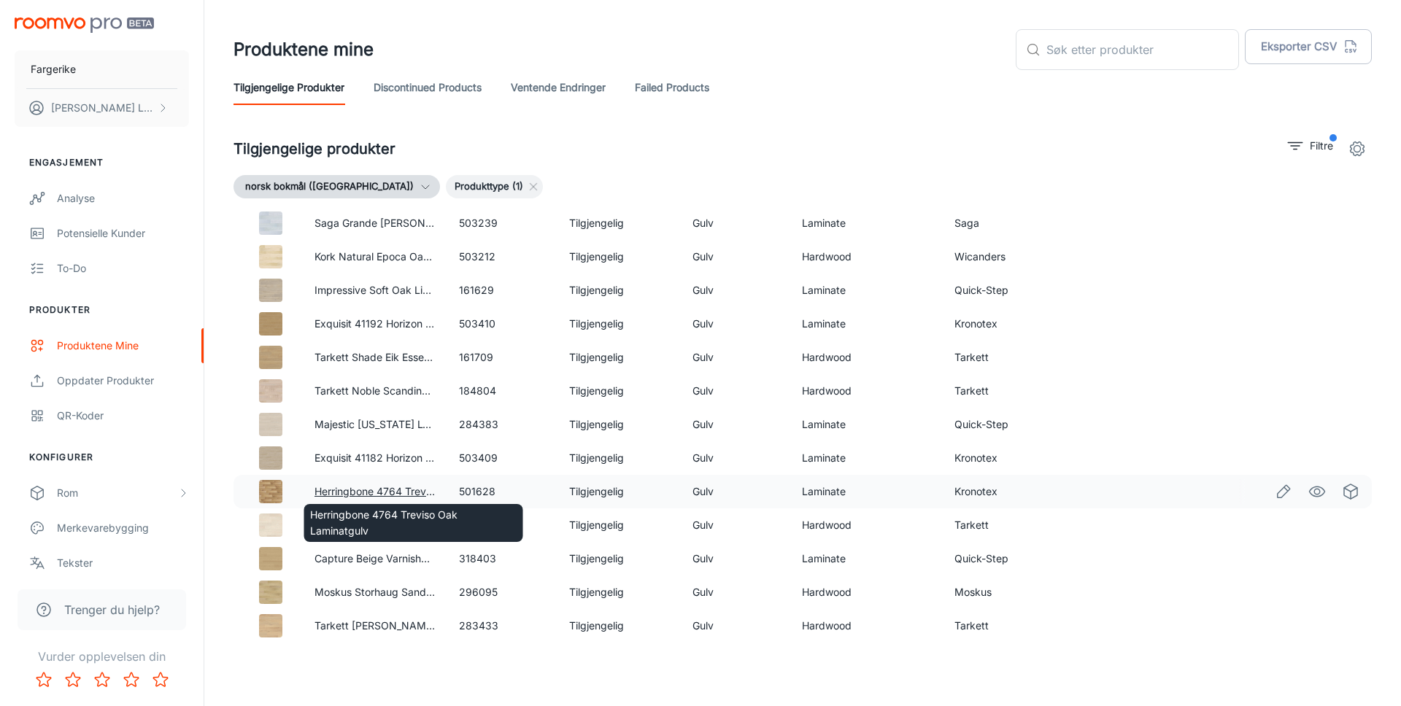
click at [344, 491] on link "Herringbone 4764 Treviso Oak Laminatgulv" at bounding box center [419, 491] width 209 height 12
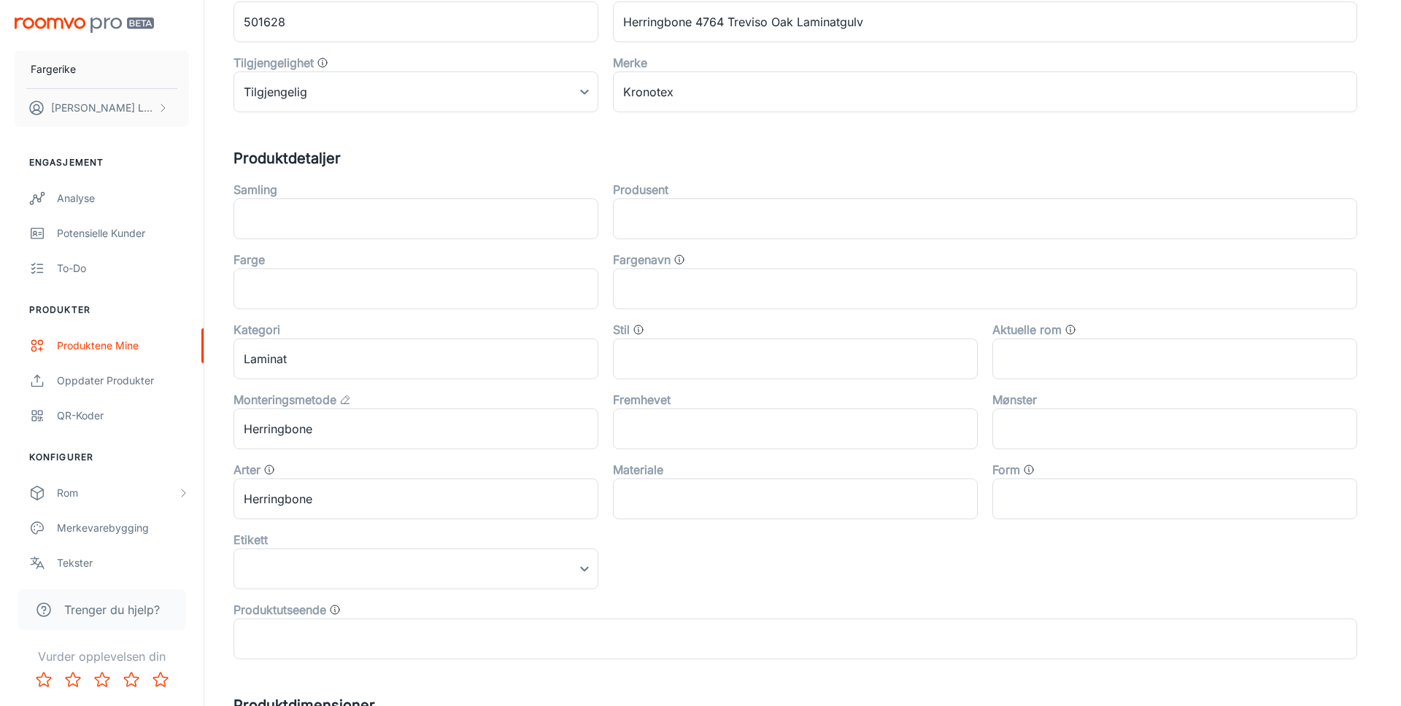
scroll to position [325, 0]
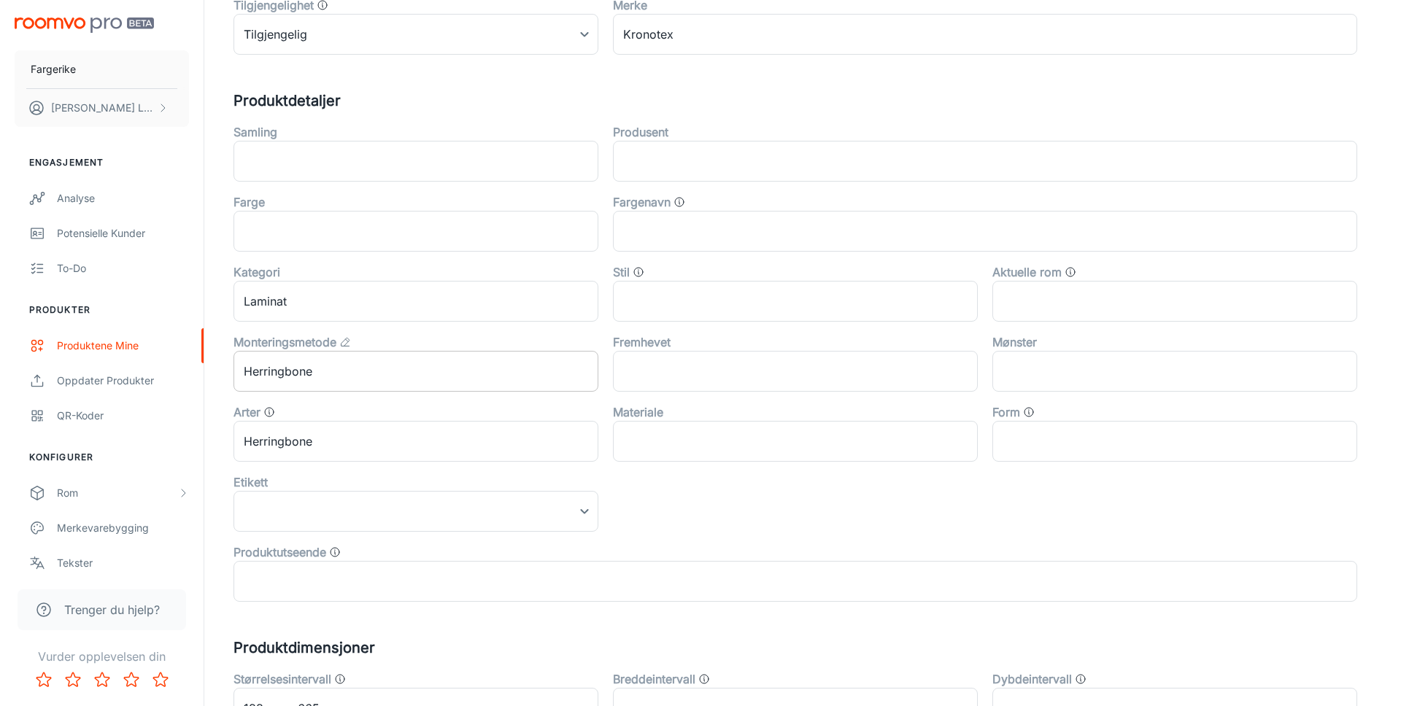
click at [320, 371] on input "Herringbone" at bounding box center [416, 371] width 365 height 41
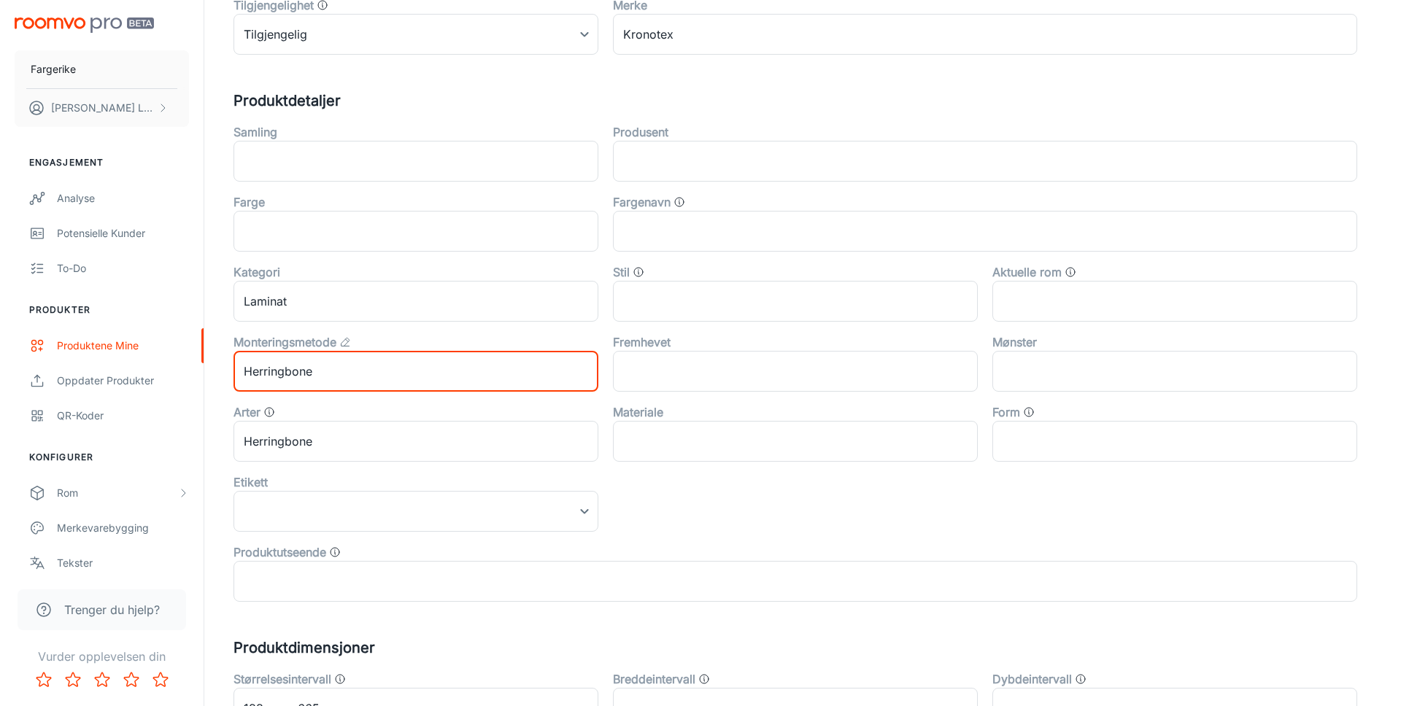
click at [320, 371] on input "Herringbone" at bounding box center [416, 371] width 365 height 41
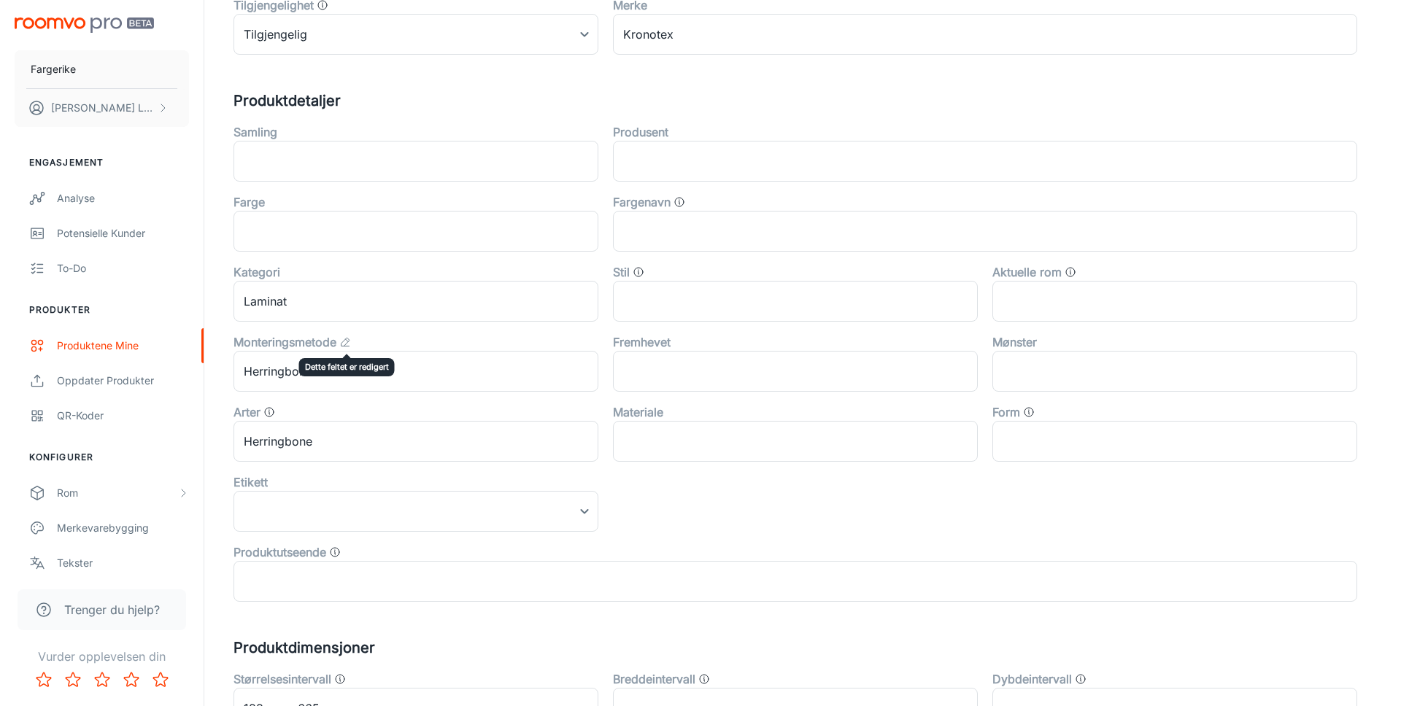
click at [346, 343] on icon "Dette feltet er redigert" at bounding box center [345, 342] width 12 height 12
click at [346, 342] on icon "Dette feltet er redigert" at bounding box center [345, 342] width 12 height 12
click at [396, 339] on div "Monteringsmetode" at bounding box center [416, 343] width 365 height 18
click at [350, 340] on icon "Dette feltet er redigert" at bounding box center [346, 342] width 8 height 8
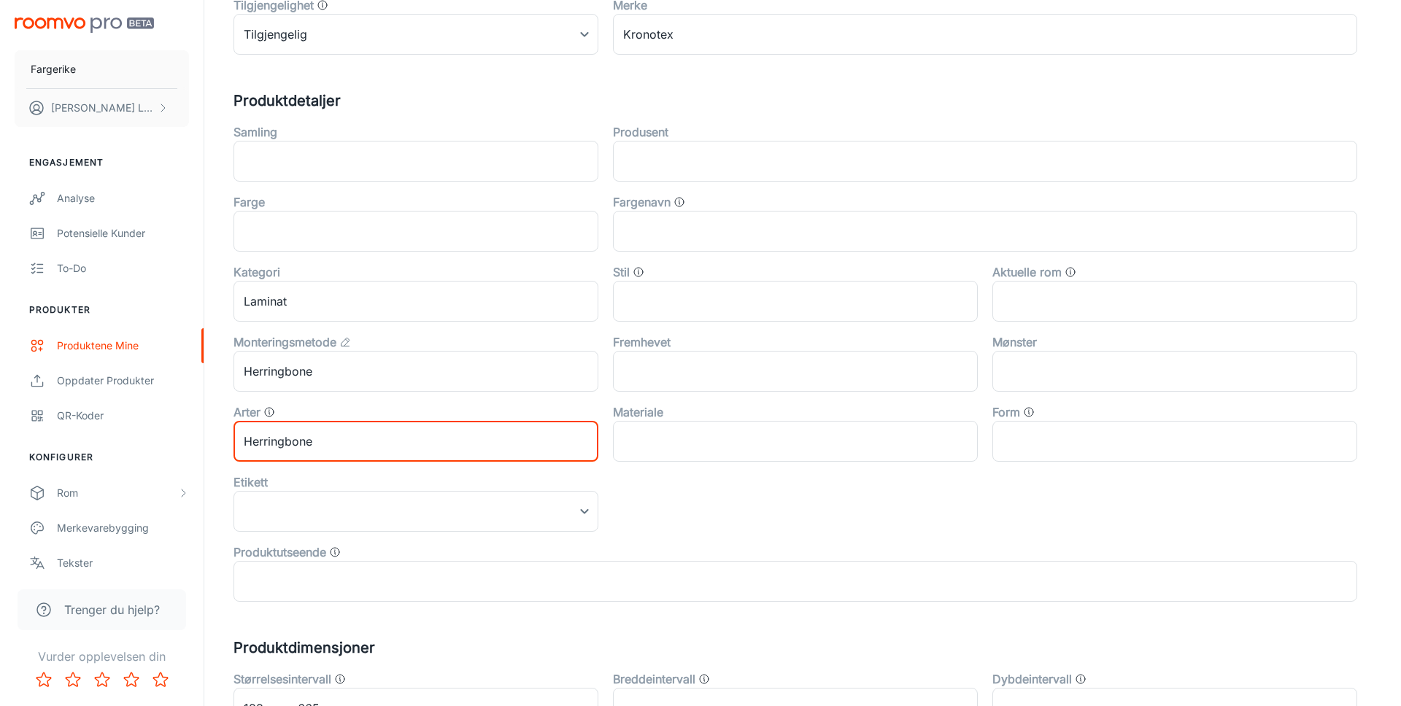
click at [326, 425] on input "Herringbone" at bounding box center [416, 441] width 365 height 41
click at [347, 342] on icon "Dette feltet er redigert" at bounding box center [345, 342] width 12 height 12
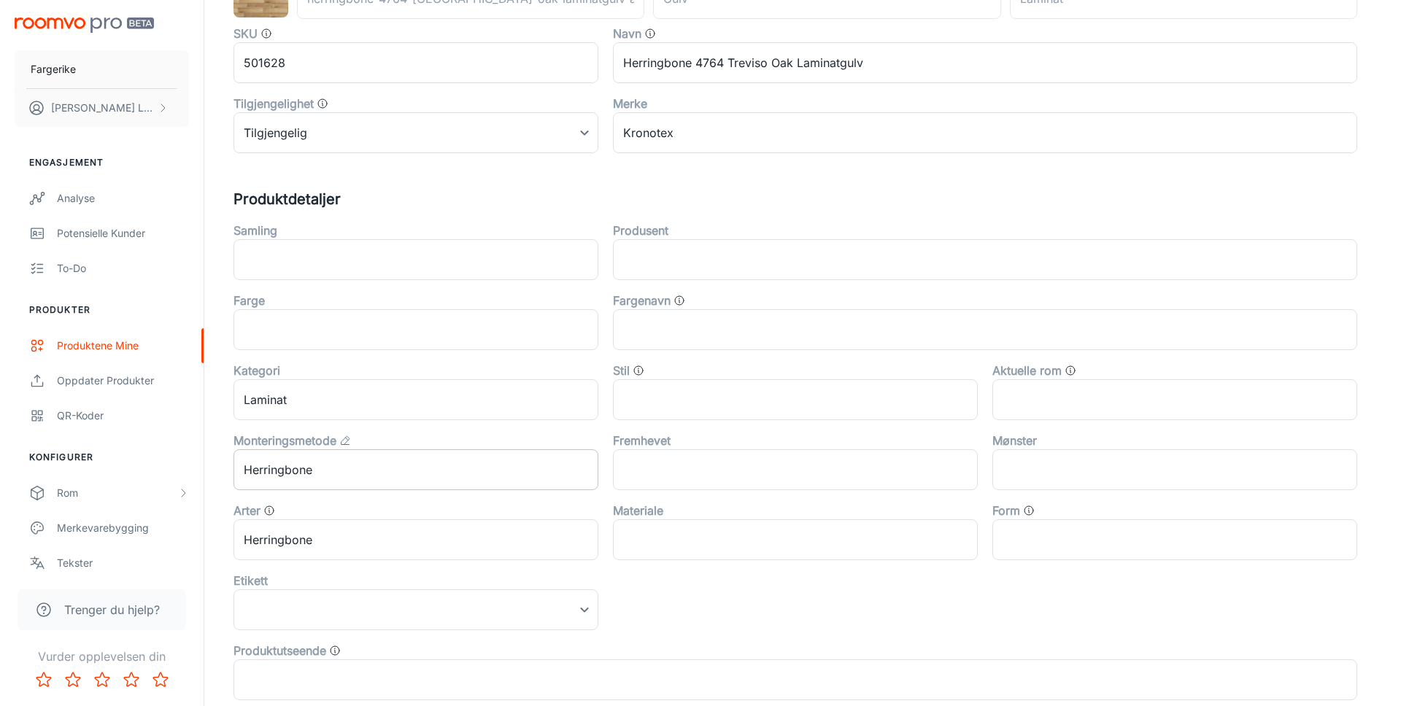
scroll to position [0, 0]
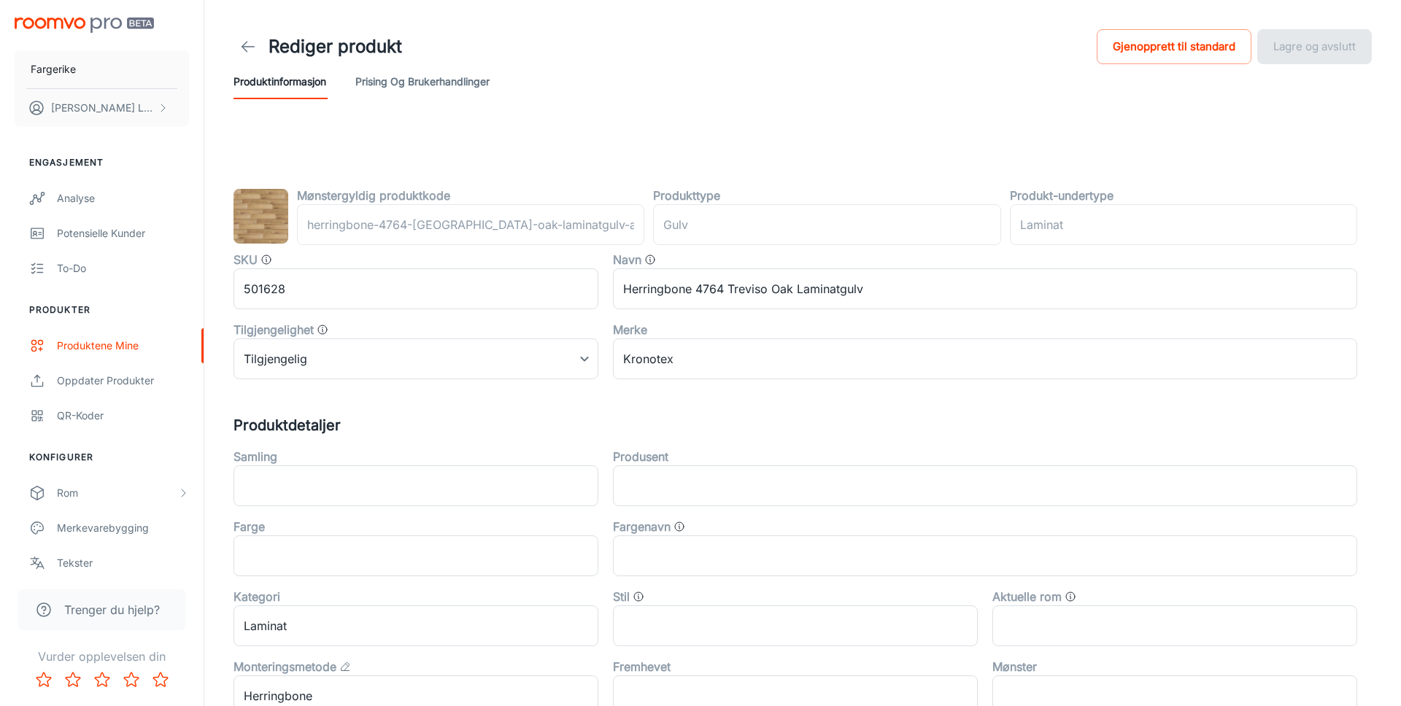
click at [769, 59] on div "Rediger produkt Gjenopprett til standard Lagre og avslutt" at bounding box center [803, 46] width 1139 height 35
